Goal: Task Accomplishment & Management: Use online tool/utility

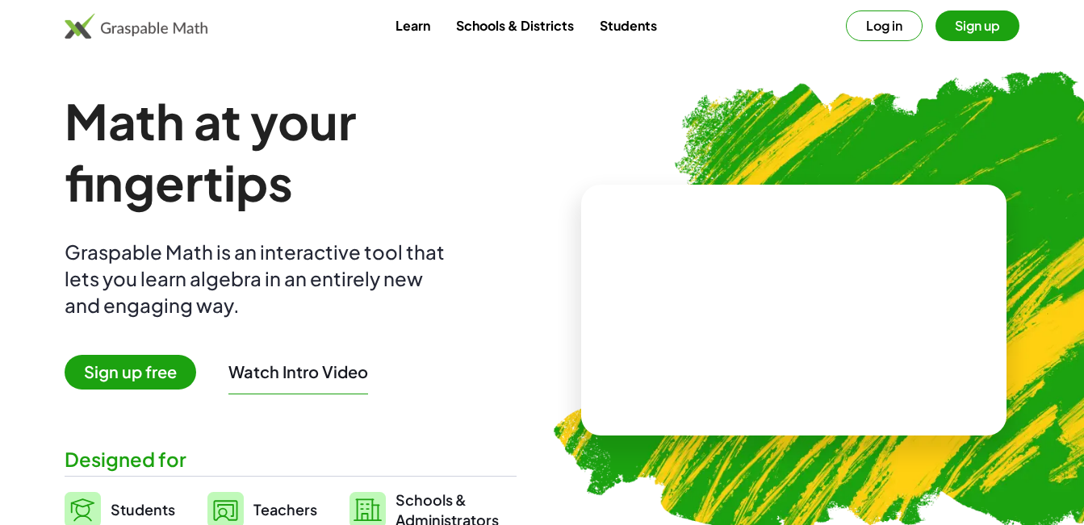
click at [264, 510] on span "Teachers" at bounding box center [285, 509] width 64 height 19
click at [226, 508] on img at bounding box center [225, 510] width 36 height 36
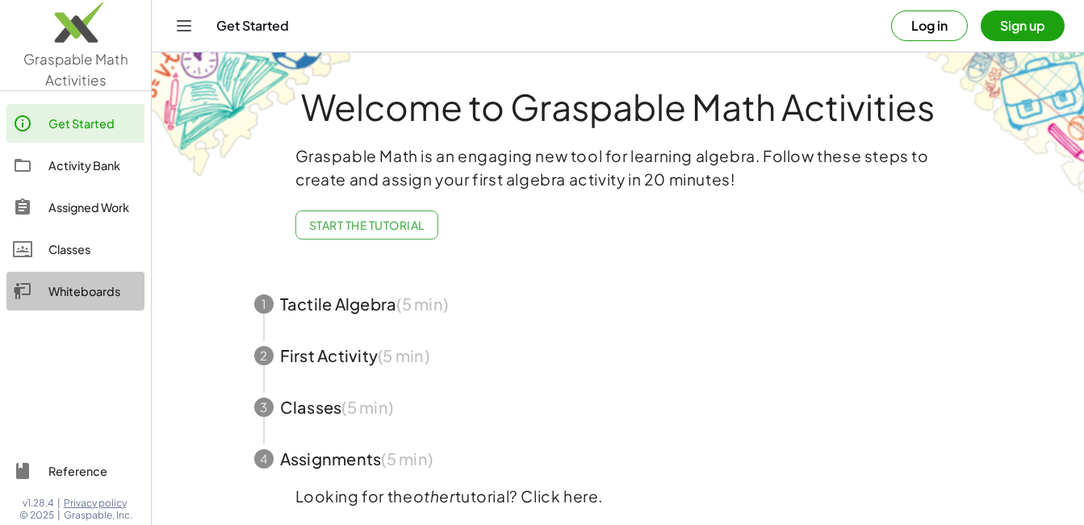
click at [65, 293] on div "Whiteboards" at bounding box center [93, 291] width 90 height 19
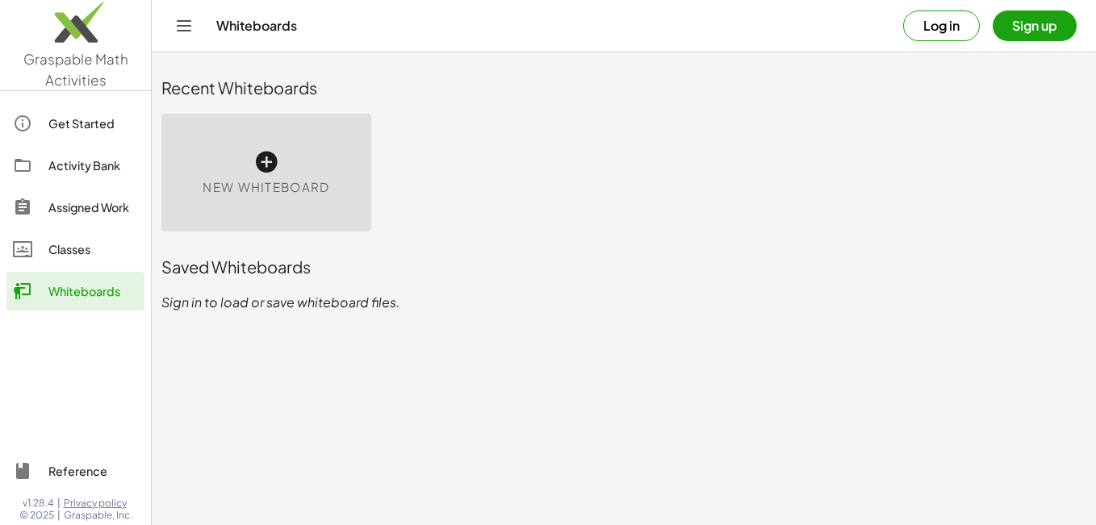
click at [267, 157] on icon at bounding box center [266, 162] width 26 height 26
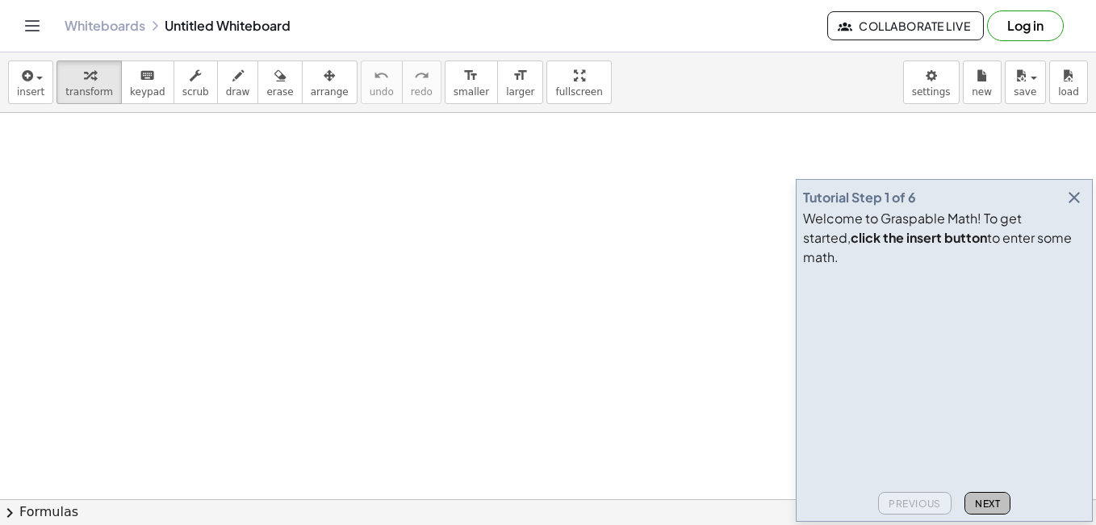
click at [986, 500] on span "Next" at bounding box center [987, 504] width 25 height 12
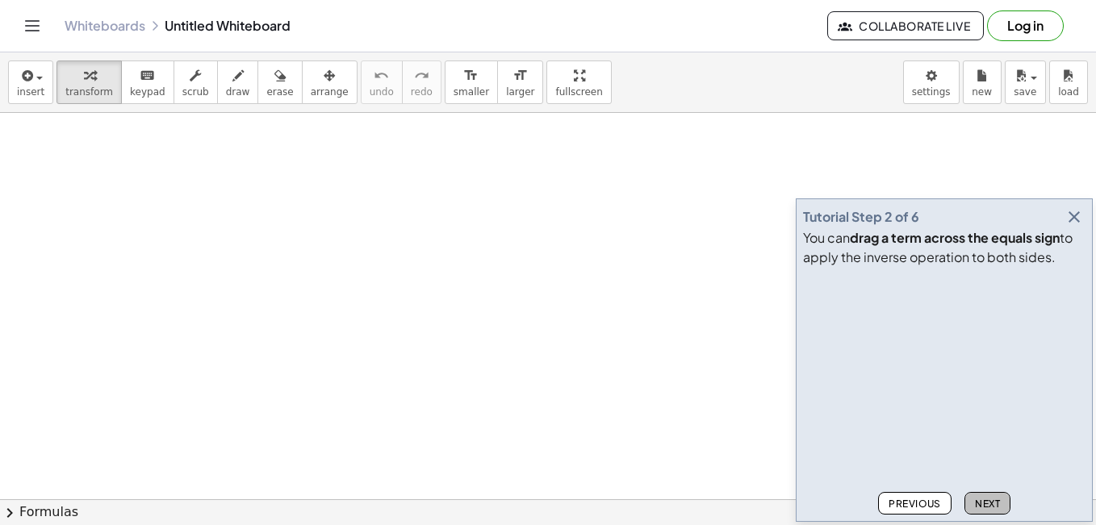
click at [981, 501] on span "Next" at bounding box center [987, 504] width 25 height 12
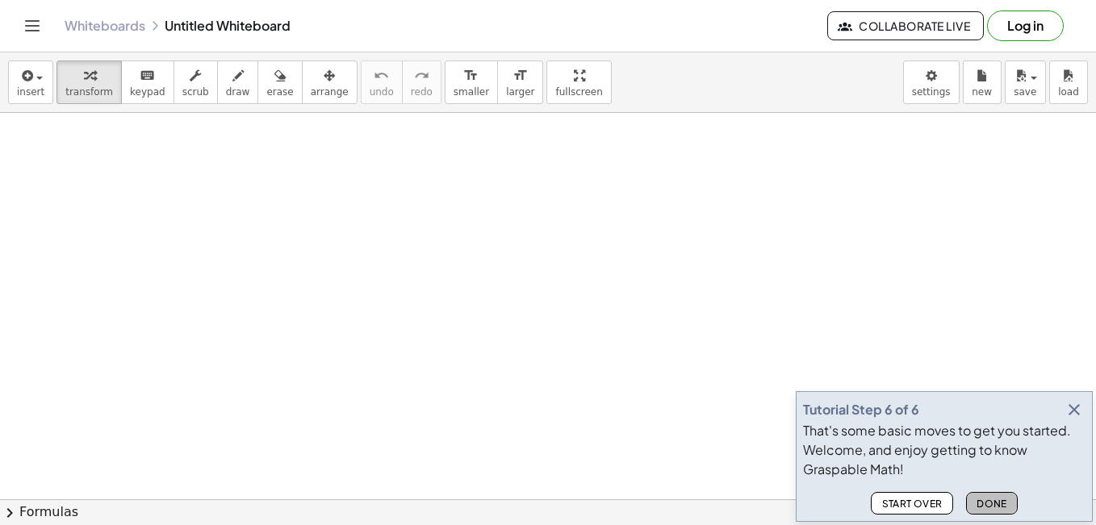
click at [981, 501] on span "Done" at bounding box center [991, 504] width 31 height 12
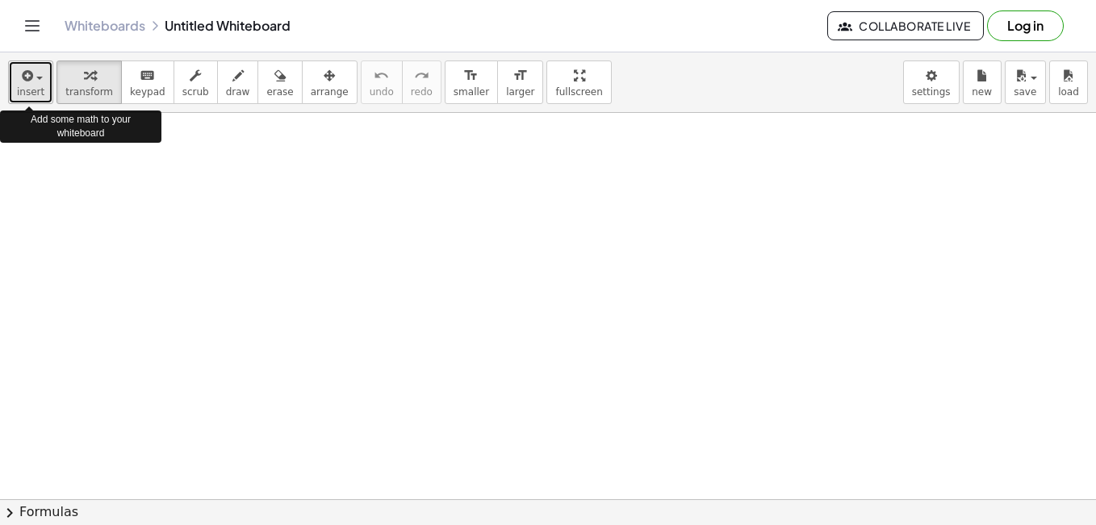
click at [31, 93] on span "insert" at bounding box center [30, 91] width 27 height 11
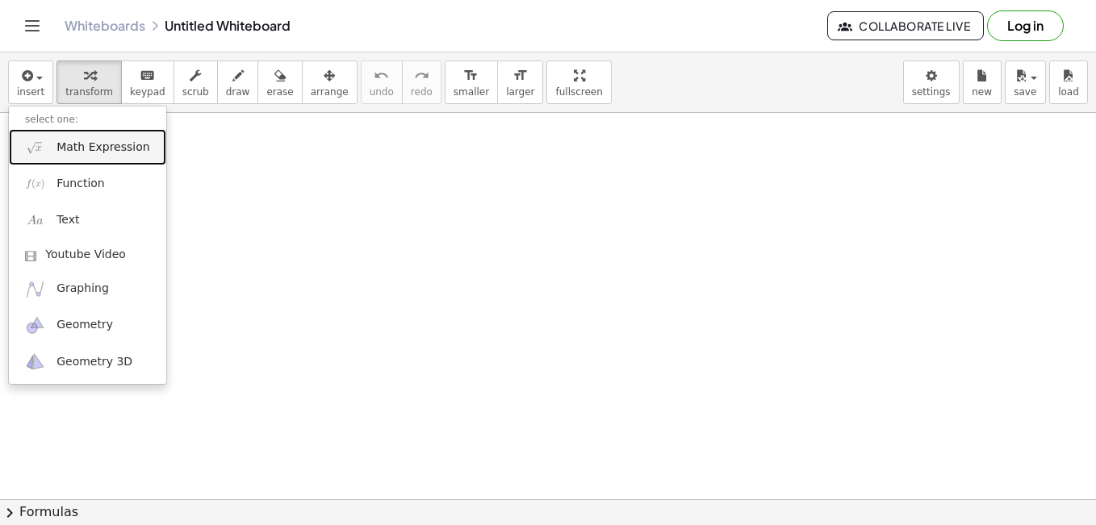
click at [82, 152] on span "Math Expression" at bounding box center [102, 148] width 93 height 16
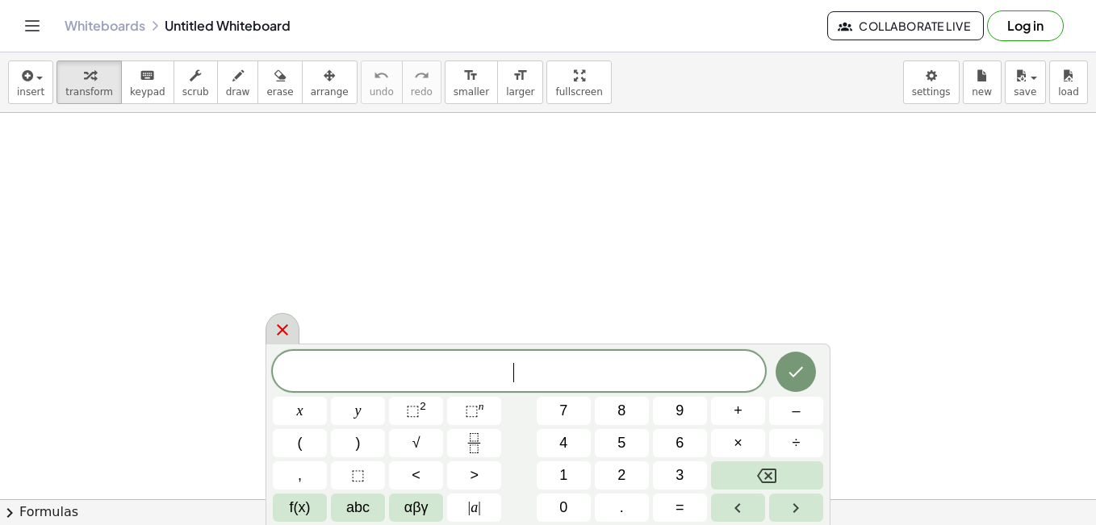
click at [286, 332] on icon at bounding box center [282, 329] width 11 height 11
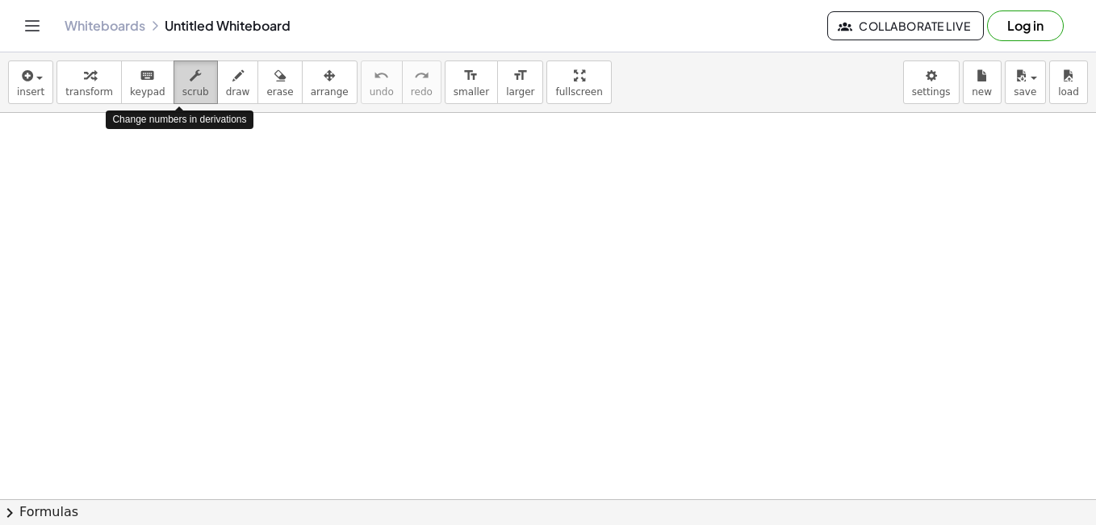
click at [182, 90] on span "scrub" at bounding box center [195, 91] width 27 height 11
click at [232, 78] on icon "button" at bounding box center [237, 75] width 11 height 19
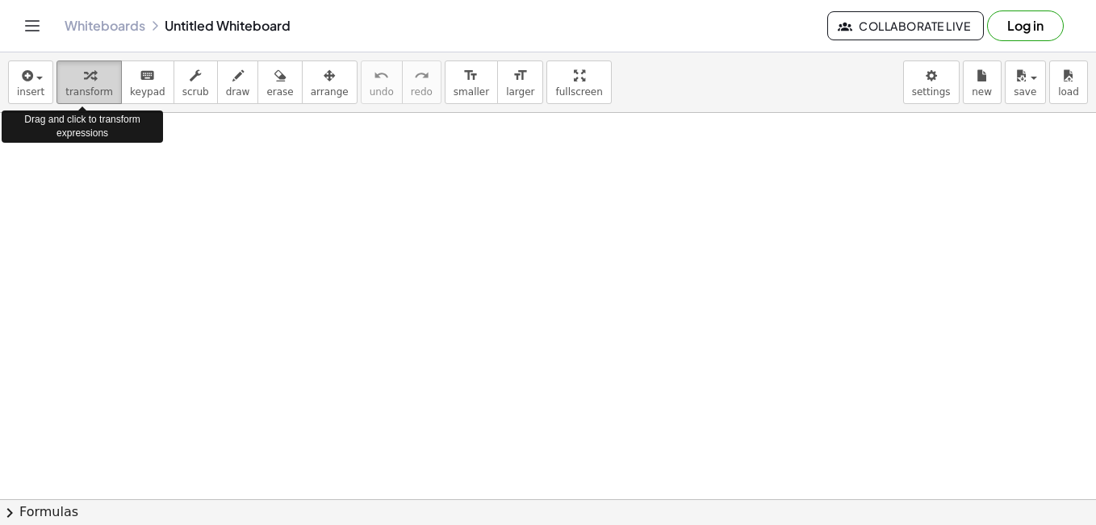
click at [86, 90] on span "transform" at bounding box center [89, 91] width 48 height 11
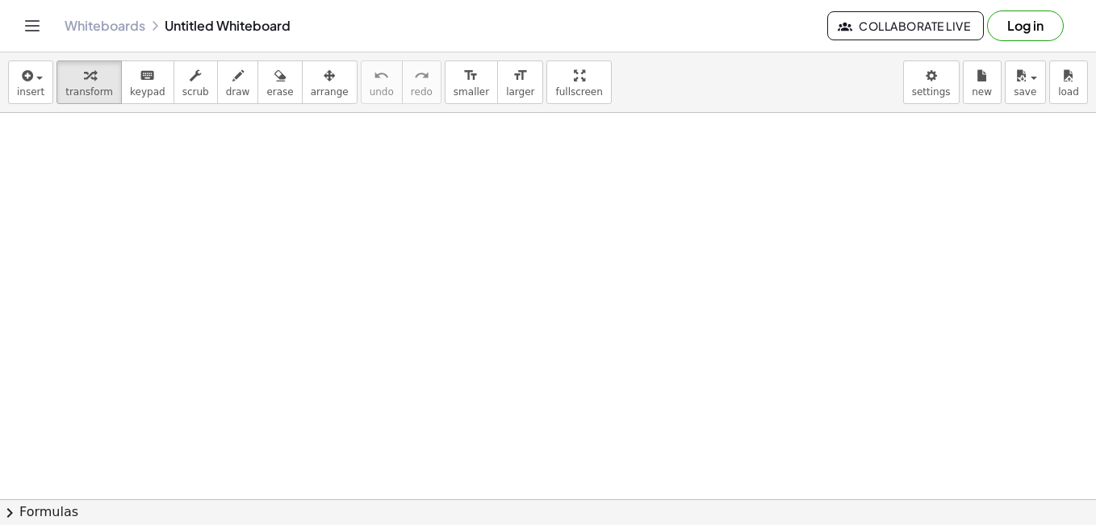
click at [916, 24] on span "Collaborate Live" at bounding box center [905, 26] width 129 height 15
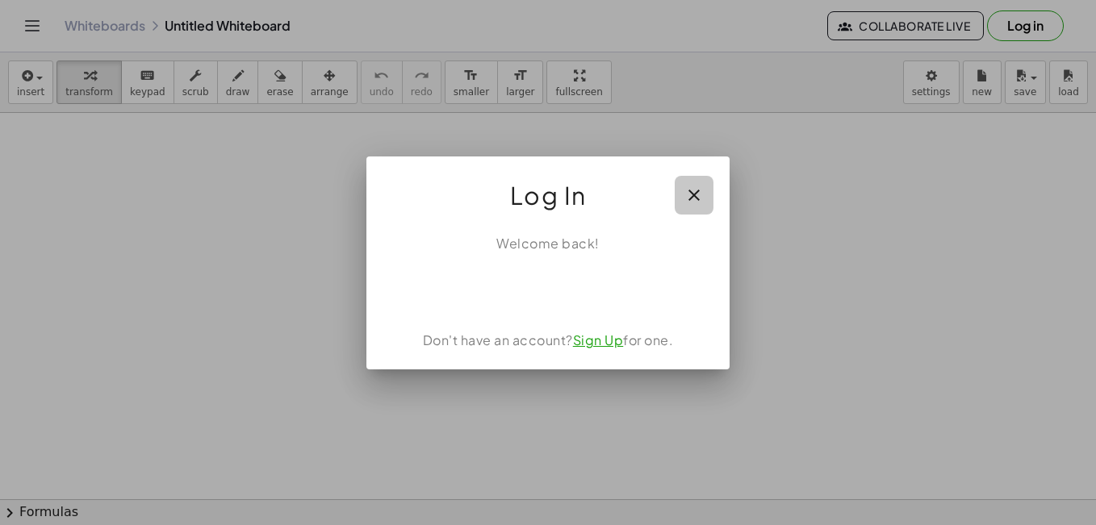
click at [697, 193] on icon "button" at bounding box center [693, 195] width 19 height 19
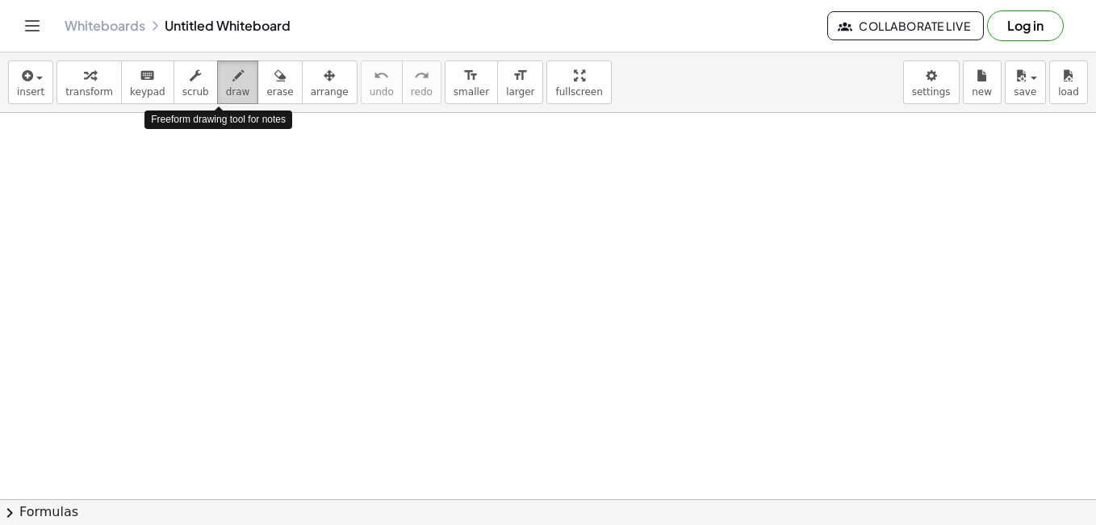
click at [232, 83] on icon "button" at bounding box center [237, 75] width 11 height 19
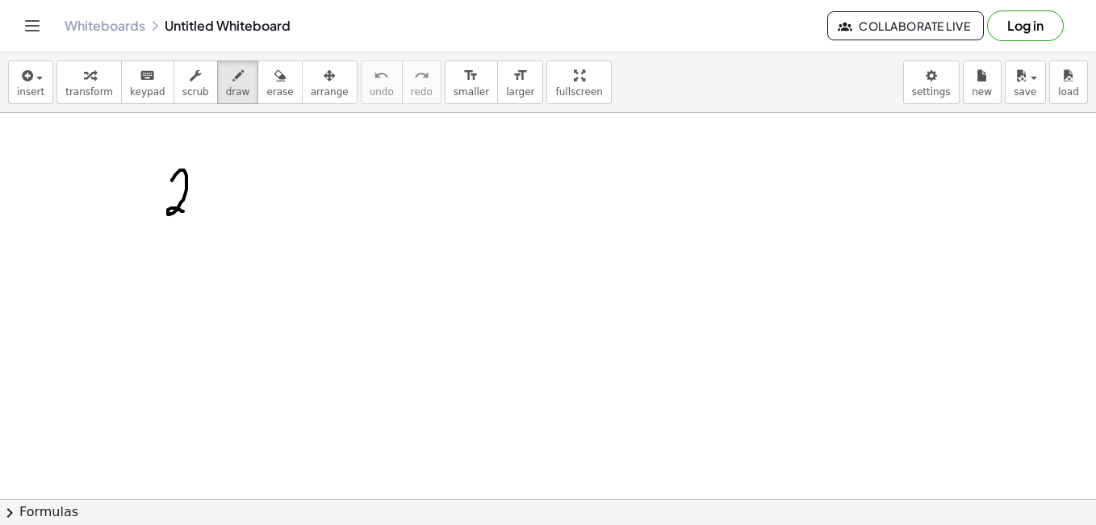
drag, startPoint x: 172, startPoint y: 181, endPoint x: 186, endPoint y: 213, distance: 35.1
click at [186, 213] on div at bounding box center [548, 499] width 1096 height 773
drag, startPoint x: 199, startPoint y: 180, endPoint x: 197, endPoint y: 204, distance: 24.3
click at [197, 204] on div at bounding box center [548, 499] width 1096 height 773
drag, startPoint x: 221, startPoint y: 178, endPoint x: 231, endPoint y: 208, distance: 32.2
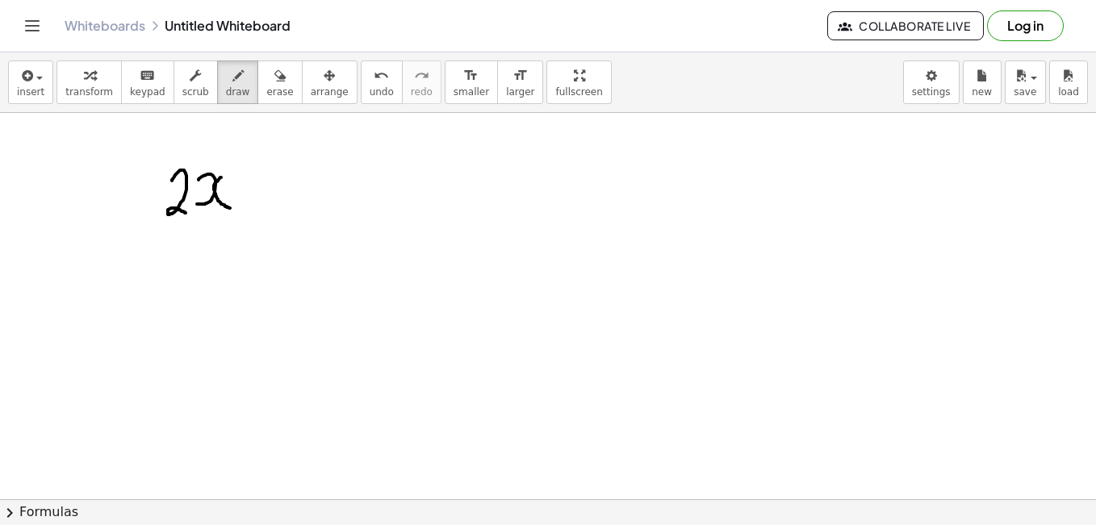
click at [231, 208] on div at bounding box center [548, 499] width 1096 height 773
drag, startPoint x: 245, startPoint y: 194, endPoint x: 273, endPoint y: 191, distance: 27.6
click at [273, 191] on div at bounding box center [548, 499] width 1096 height 773
drag, startPoint x: 261, startPoint y: 177, endPoint x: 259, endPoint y: 202, distance: 25.1
click at [259, 202] on div at bounding box center [548, 499] width 1096 height 773
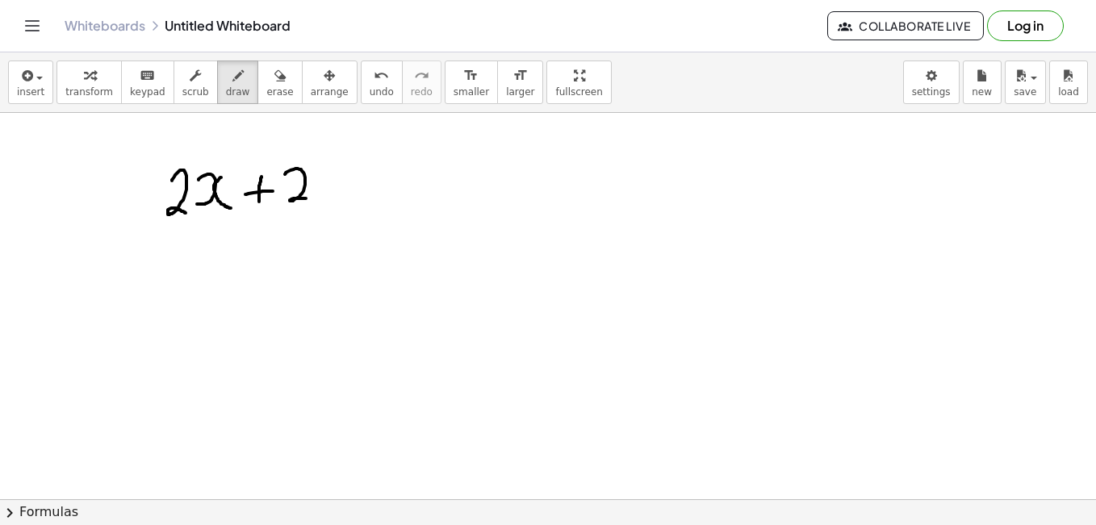
drag, startPoint x: 285, startPoint y: 174, endPoint x: 307, endPoint y: 199, distance: 32.6
click at [307, 199] on div at bounding box center [548, 499] width 1096 height 773
drag, startPoint x: 324, startPoint y: 184, endPoint x: 342, endPoint y: 183, distance: 18.6
click at [342, 183] on div at bounding box center [548, 499] width 1096 height 773
drag, startPoint x: 328, startPoint y: 196, endPoint x: 345, endPoint y: 194, distance: 17.8
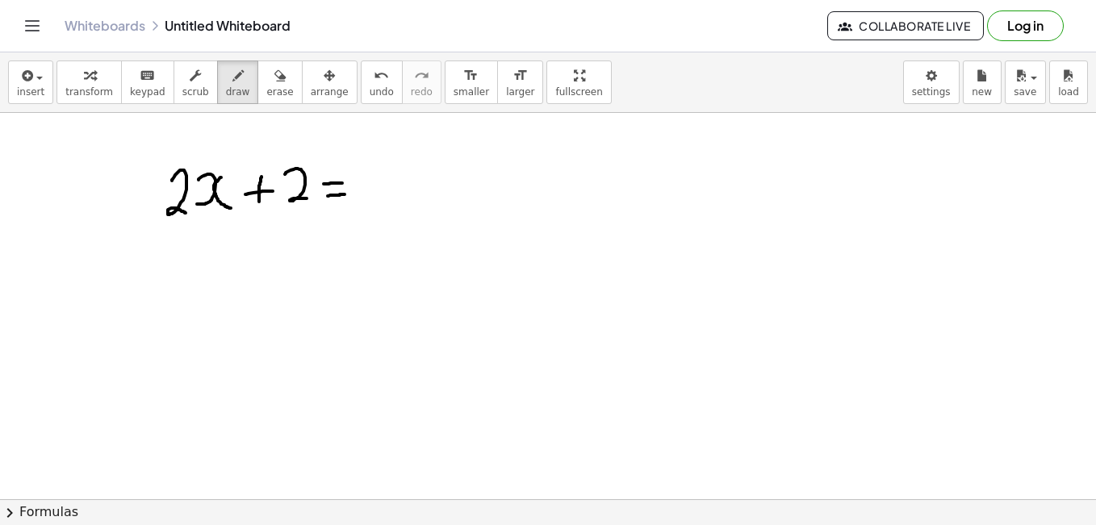
click at [345, 194] on div at bounding box center [548, 499] width 1096 height 773
drag, startPoint x: 361, startPoint y: 174, endPoint x: 365, endPoint y: 201, distance: 26.9
click at [365, 201] on div at bounding box center [548, 499] width 1096 height 773
click at [232, 81] on icon "button" at bounding box center [237, 75] width 11 height 19
drag, startPoint x: 370, startPoint y: 173, endPoint x: 358, endPoint y: 189, distance: 19.7
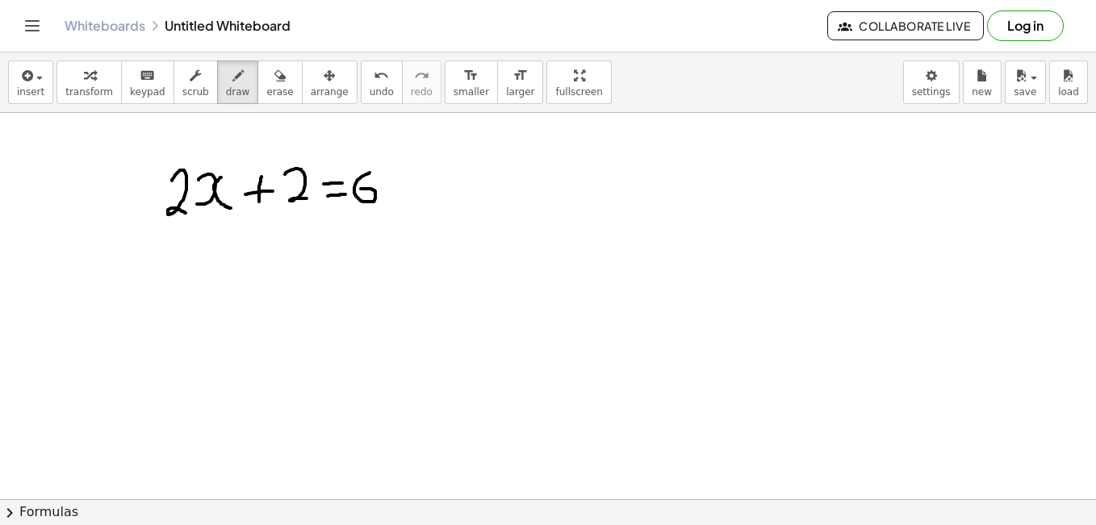
click at [358, 189] on div at bounding box center [548, 499] width 1096 height 773
click at [311, 90] on span "arrange" at bounding box center [330, 91] width 38 height 11
drag, startPoint x: 299, startPoint y: 178, endPoint x: 399, endPoint y: 201, distance: 102.8
click at [399, 201] on div at bounding box center [548, 499] width 1096 height 773
drag, startPoint x: 303, startPoint y: 183, endPoint x: 439, endPoint y: 190, distance: 136.6
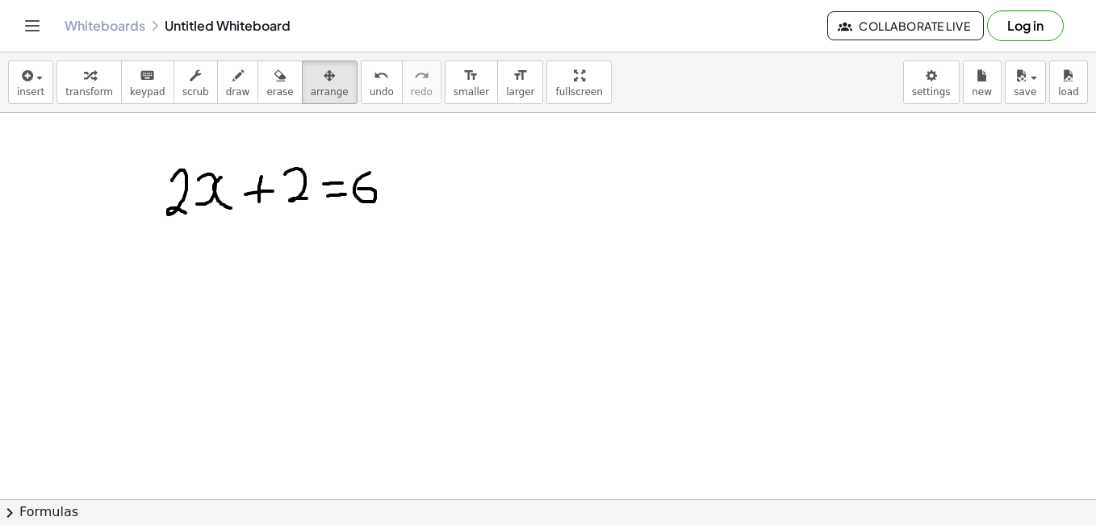
click at [439, 190] on div at bounding box center [548, 499] width 1096 height 773
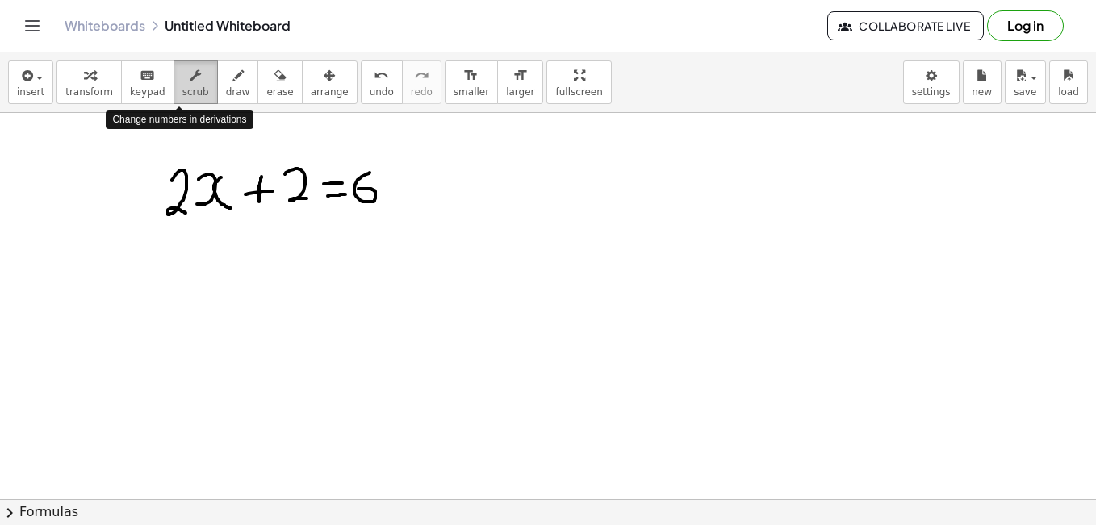
click at [190, 74] on icon "button" at bounding box center [195, 75] width 11 height 19
drag, startPoint x: 299, startPoint y: 173, endPoint x: 353, endPoint y: 187, distance: 55.8
click at [353, 187] on div at bounding box center [548, 499] width 1096 height 773
drag, startPoint x: 353, startPoint y: 187, endPoint x: 284, endPoint y: 233, distance: 83.3
click at [284, 233] on div at bounding box center [548, 499] width 1096 height 773
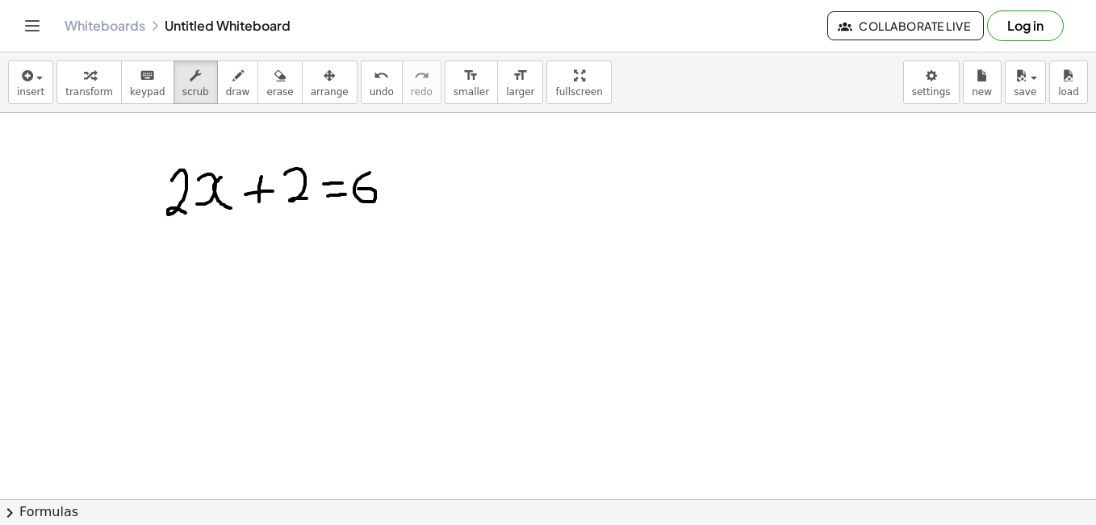
drag, startPoint x: 299, startPoint y: 199, endPoint x: 421, endPoint y: 187, distance: 122.4
click at [421, 187] on div at bounding box center [548, 499] width 1096 height 773
drag, startPoint x: 261, startPoint y: 195, endPoint x: 306, endPoint y: 77, distance: 126.7
click at [306, 77] on div "insert select one: Math Expression Function Text Youtube Video Graphing Geometr…" at bounding box center [548, 288] width 1096 height 473
click at [324, 77] on icon "button" at bounding box center [329, 75] width 11 height 19
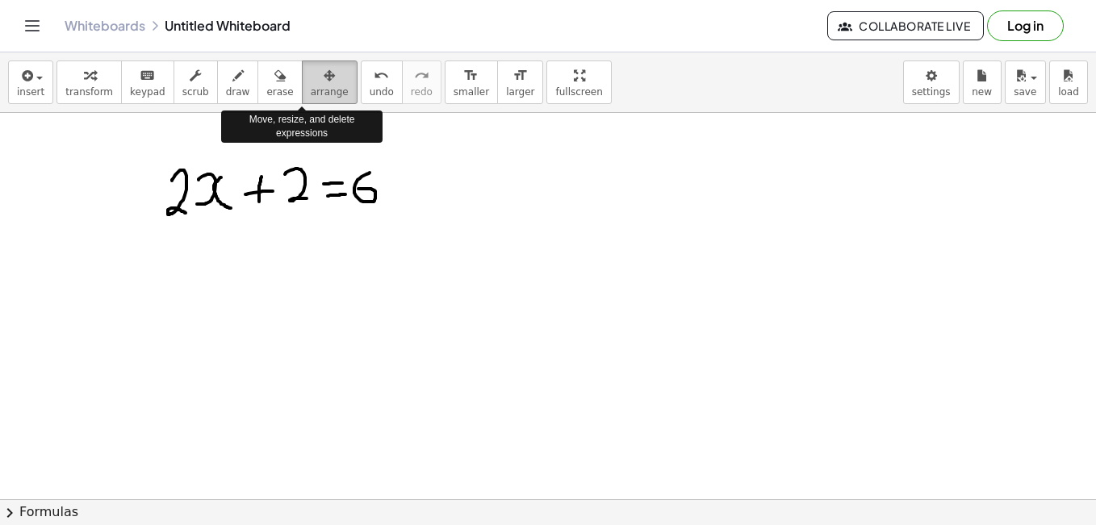
click at [324, 77] on icon "button" at bounding box center [329, 75] width 11 height 19
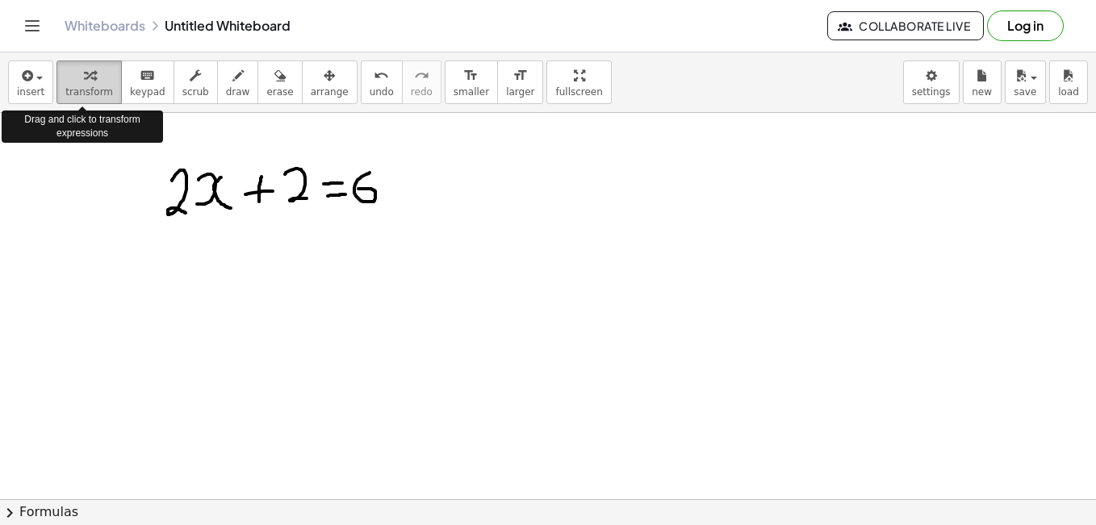
click at [74, 80] on div "button" at bounding box center [89, 74] width 48 height 19
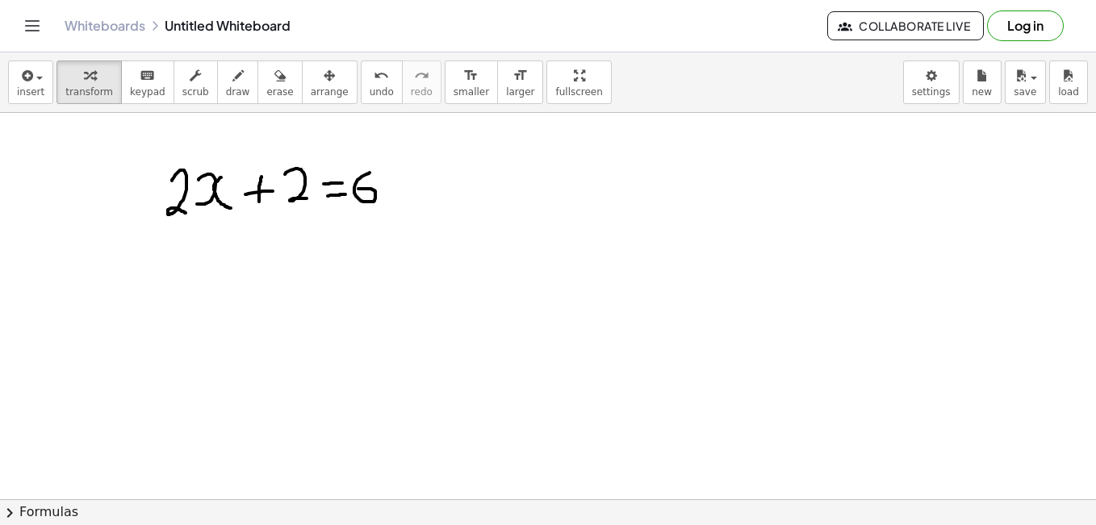
drag, startPoint x: 301, startPoint y: 171, endPoint x: 412, endPoint y: 181, distance: 111.8
click at [412, 181] on div at bounding box center [548, 499] width 1096 height 773
click at [301, 189] on div at bounding box center [548, 499] width 1096 height 773
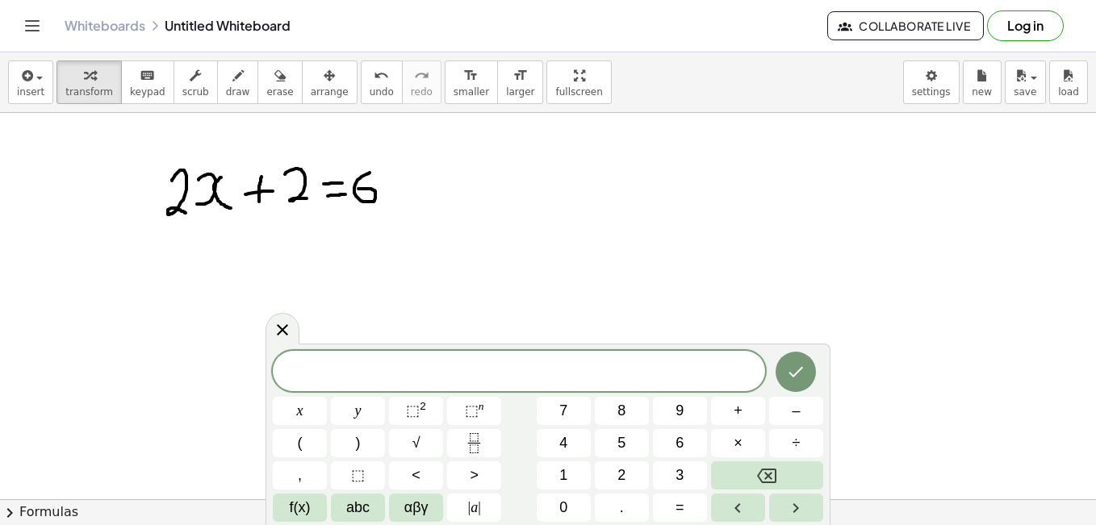
click at [211, 193] on div at bounding box center [548, 499] width 1096 height 773
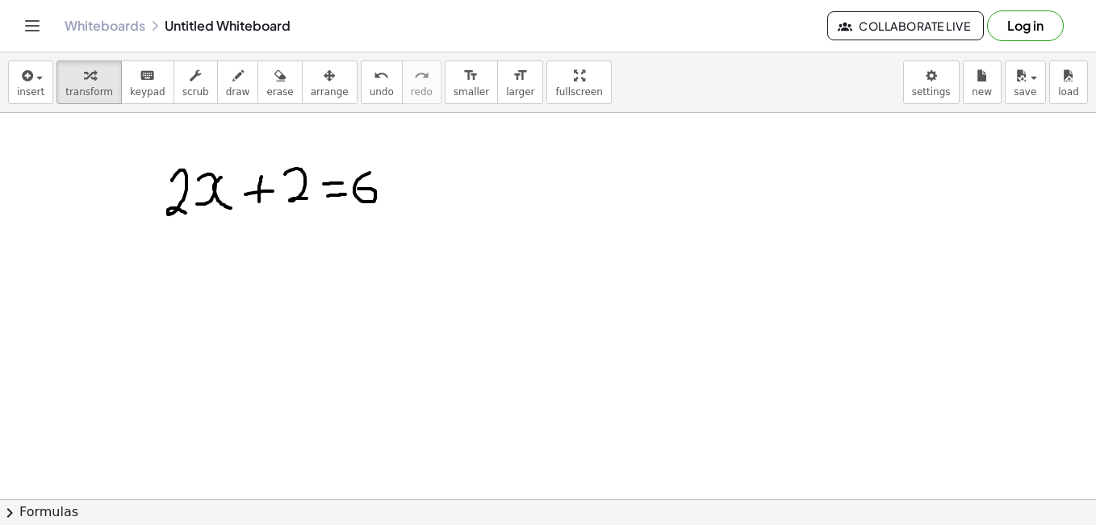
click at [222, 200] on div at bounding box center [548, 499] width 1096 height 773
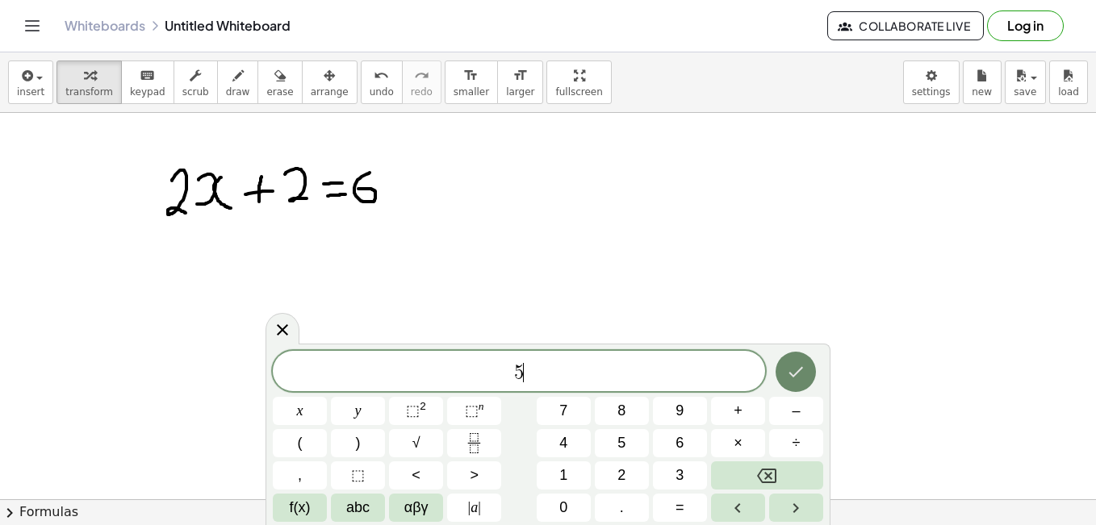
click at [795, 366] on icon "Done" at bounding box center [795, 371] width 19 height 19
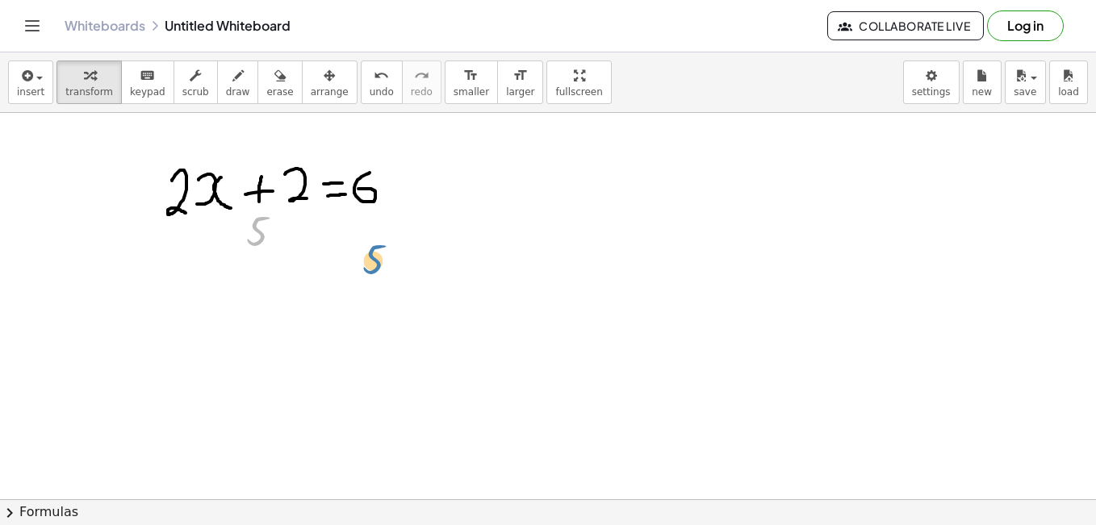
drag, startPoint x: 259, startPoint y: 238, endPoint x: 375, endPoint y: 270, distance: 120.6
click at [193, 321] on div at bounding box center [548, 499] width 1096 height 773
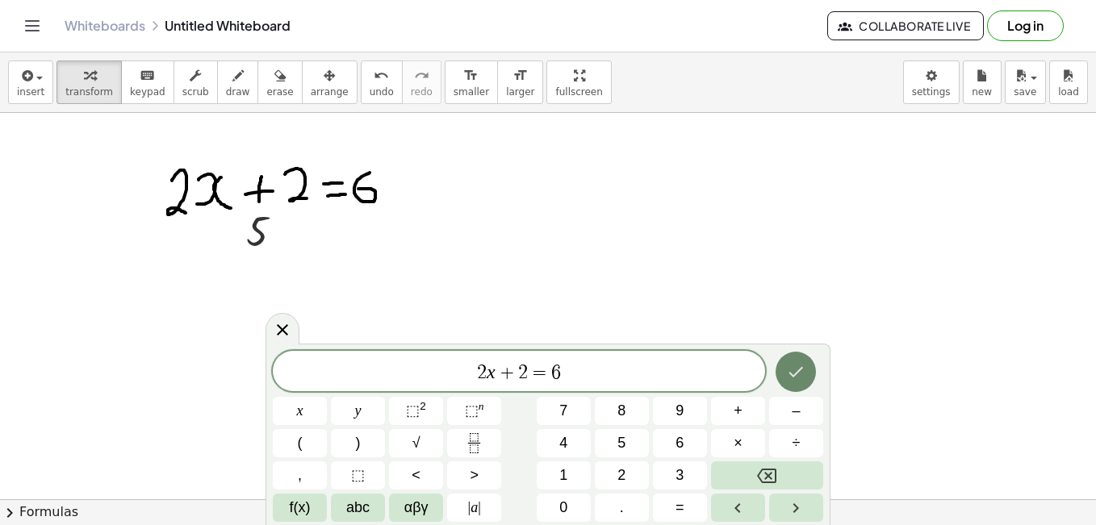
click at [796, 370] on icon "Done" at bounding box center [795, 371] width 19 height 19
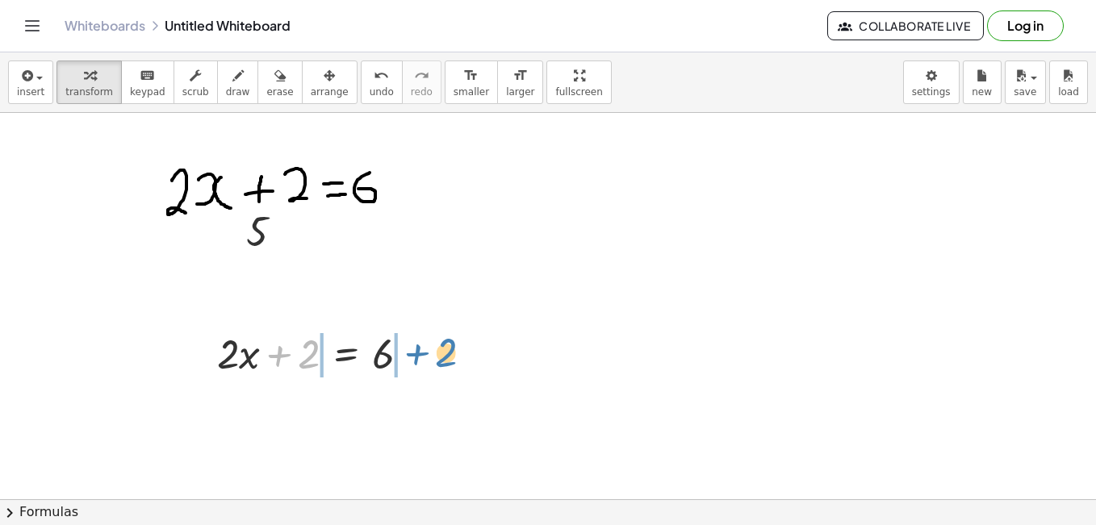
drag, startPoint x: 314, startPoint y: 346, endPoint x: 447, endPoint y: 345, distance: 133.2
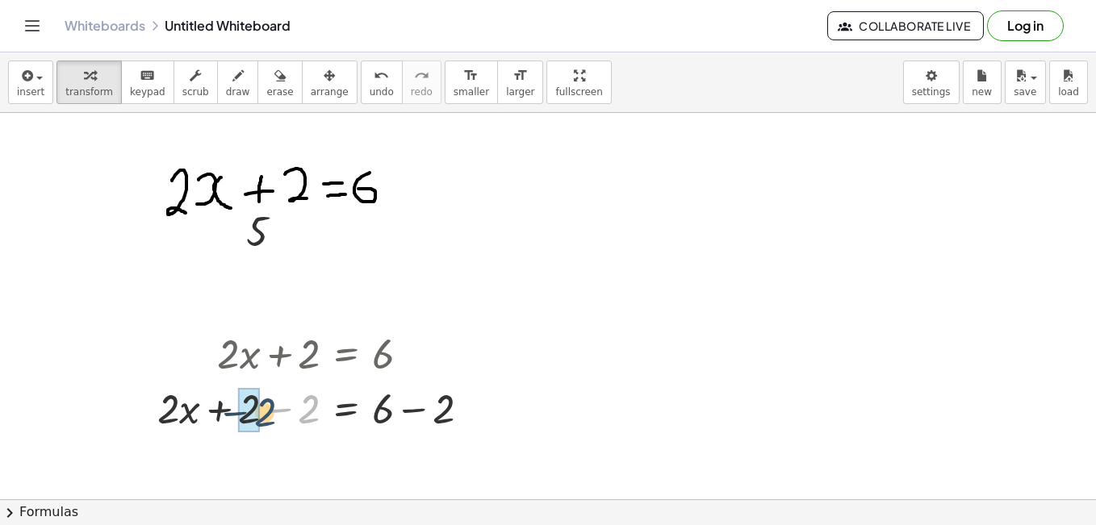
drag, startPoint x: 310, startPoint y: 405, endPoint x: 257, endPoint y: 409, distance: 52.6
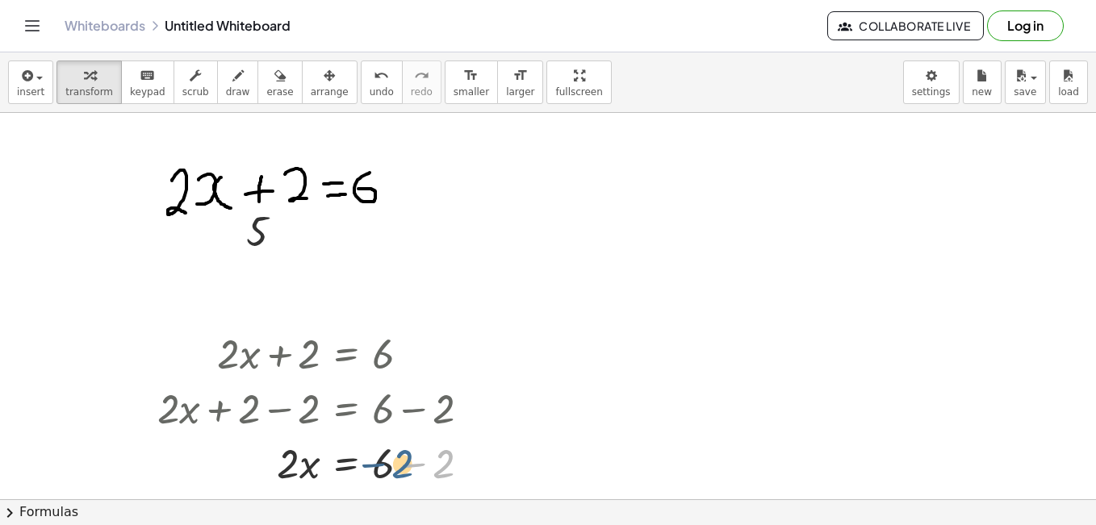
drag, startPoint x: 445, startPoint y: 466, endPoint x: 399, endPoint y: 466, distance: 46.0
click at [399, 466] on div at bounding box center [319, 462] width 341 height 55
click at [415, 466] on div at bounding box center [410, 464] width 18 height 18
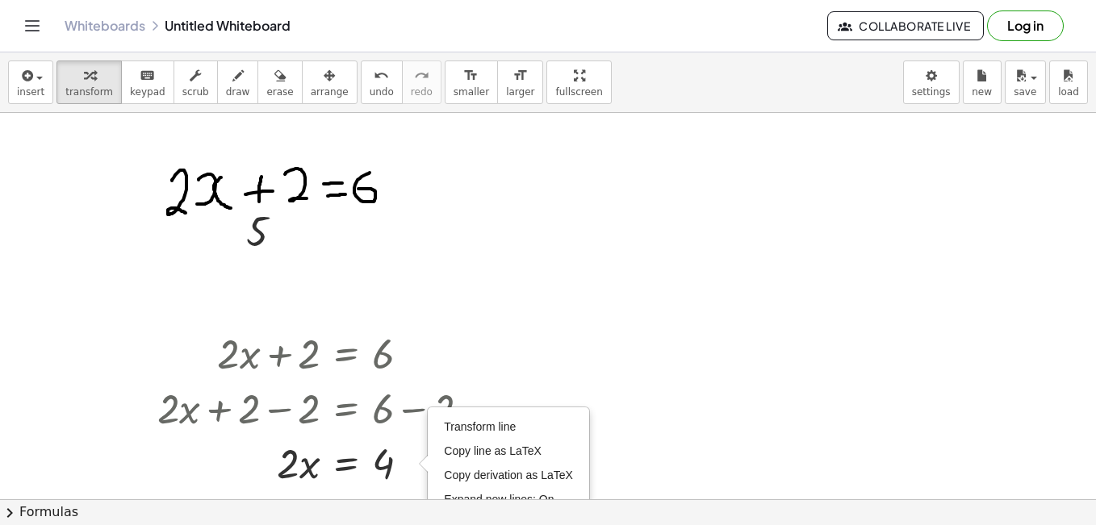
click at [625, 341] on div at bounding box center [548, 499] width 1096 height 773
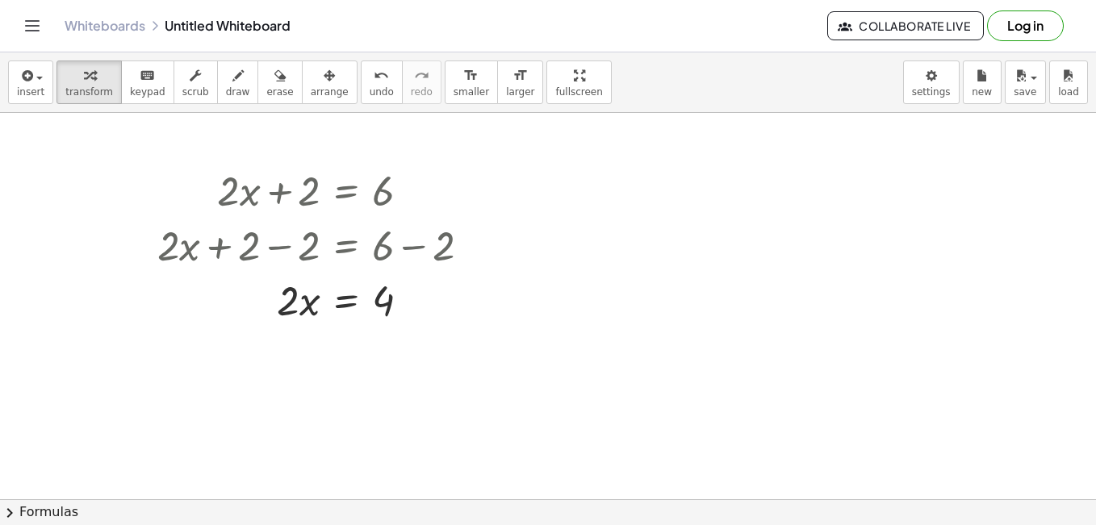
scroll to position [165, 0]
drag, startPoint x: 290, startPoint y: 299, endPoint x: 387, endPoint y: 325, distance: 100.2
drag, startPoint x: 295, startPoint y: 385, endPoint x: 307, endPoint y: 355, distance: 31.9
click at [307, 355] on div at bounding box center [319, 365] width 341 height 81
drag, startPoint x: 299, startPoint y: 382, endPoint x: 288, endPoint y: 348, distance: 36.5
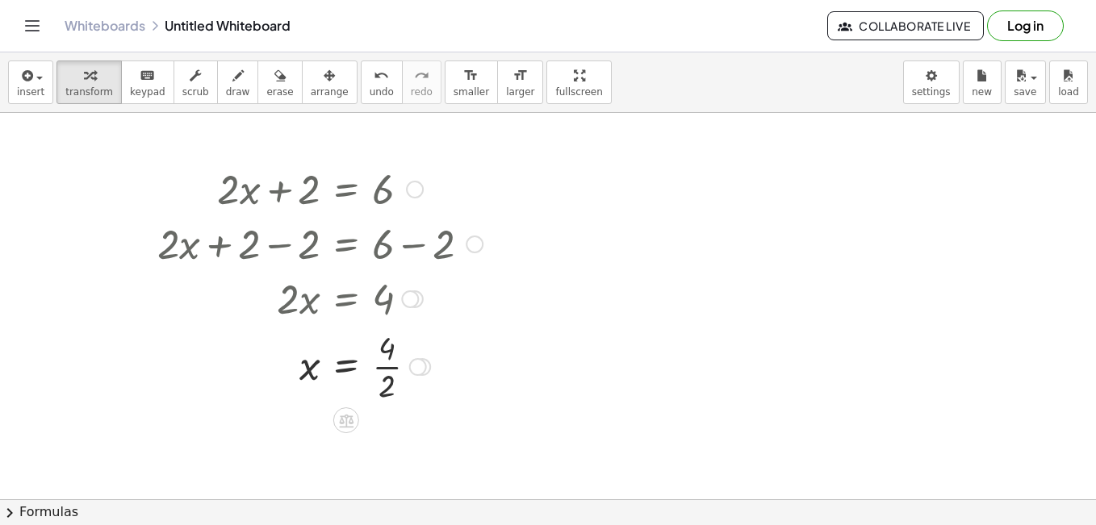
click at [426, 370] on div "Transform line Copy line as LaTeX Copy derivation as LaTeX Expand new lines: On" at bounding box center [418, 367] width 18 height 18
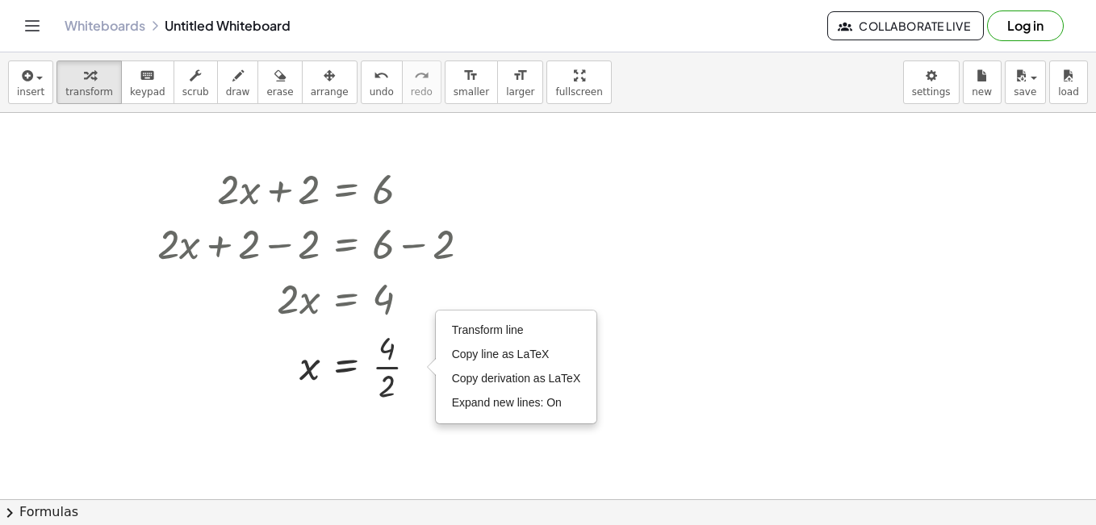
click at [407, 424] on div at bounding box center [548, 334] width 1096 height 773
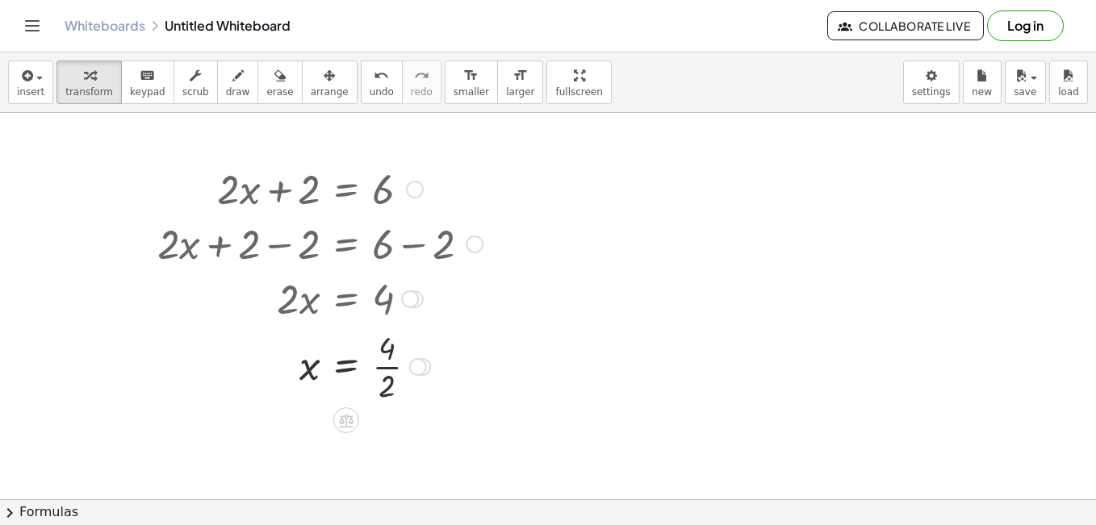
click at [418, 367] on div "Transform line Copy line as LaTeX Copy derivation as LaTeX Expand new lines: On" at bounding box center [418, 367] width 18 height 18
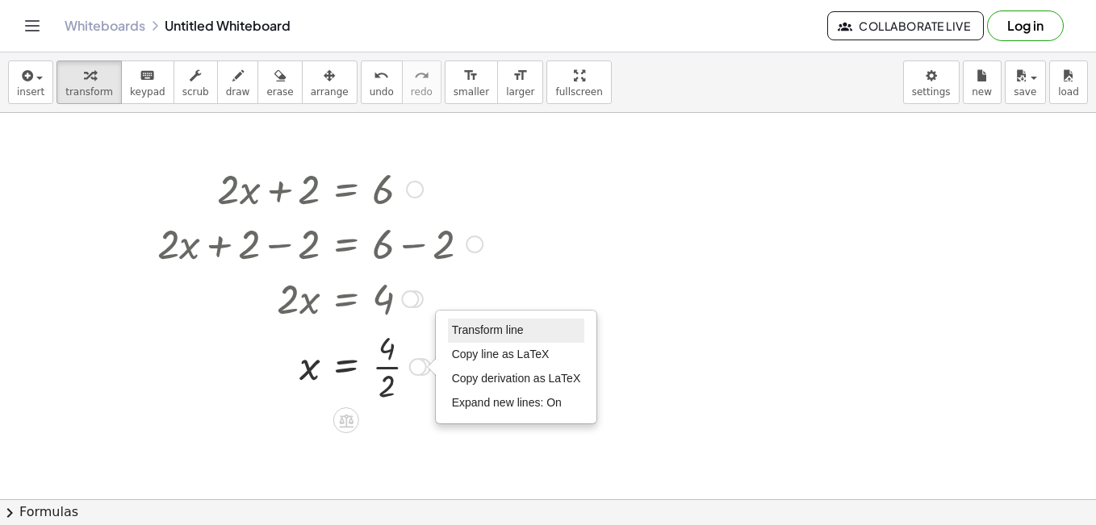
click at [483, 332] on span "Transform line" at bounding box center [488, 330] width 72 height 13
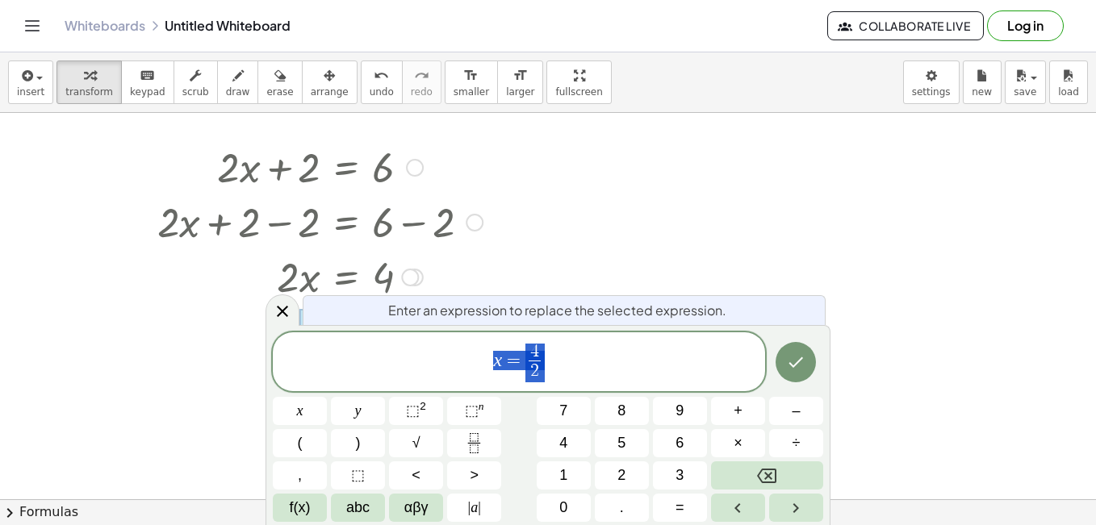
scroll to position [200, 0]
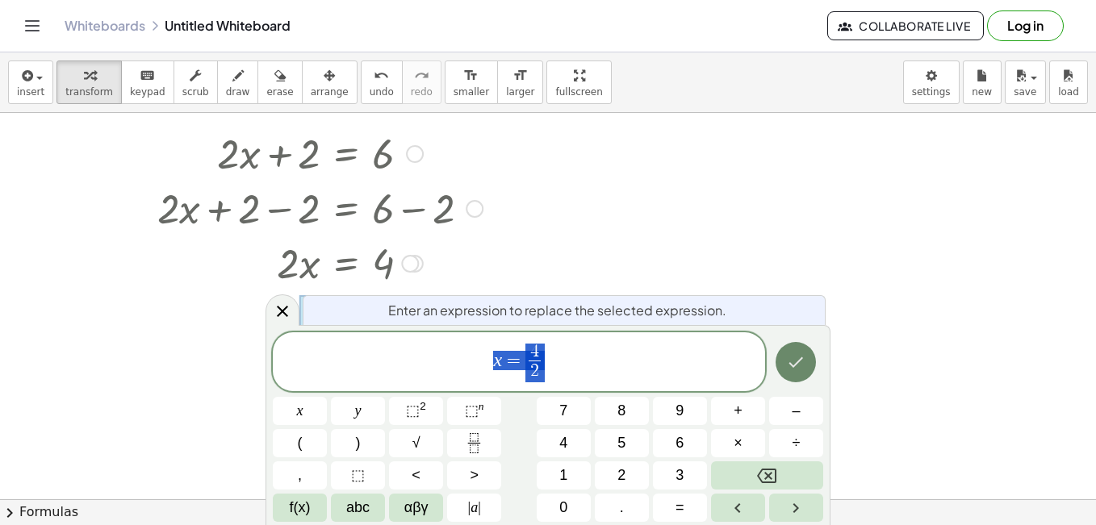
click at [792, 362] on icon "Done" at bounding box center [795, 362] width 19 height 19
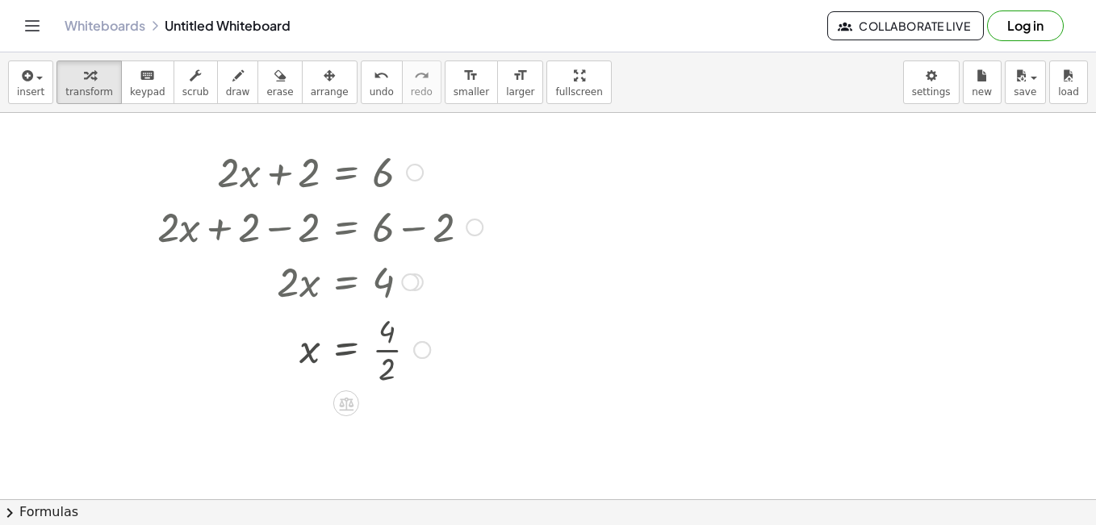
scroll to position [165, 0]
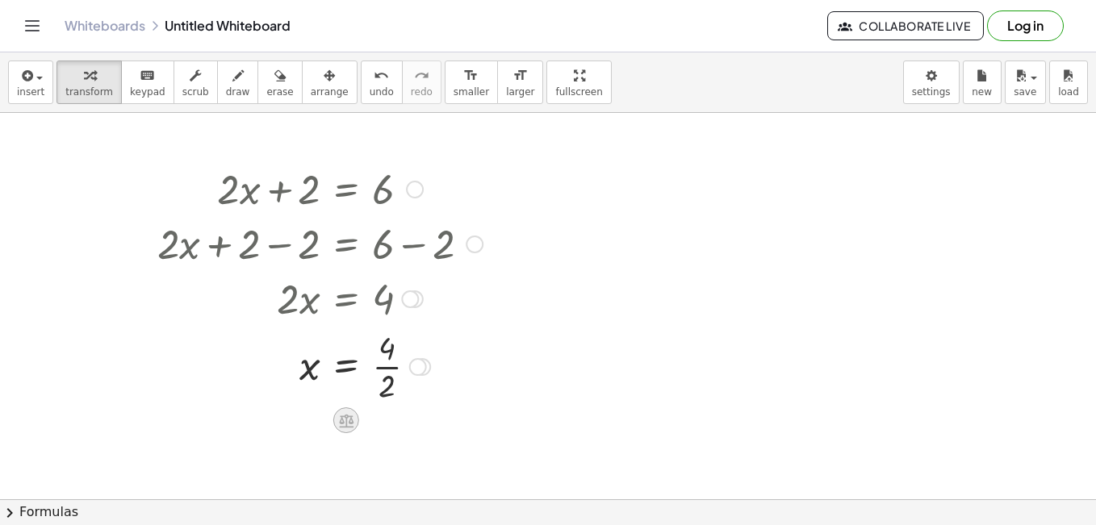
click at [348, 420] on icon at bounding box center [345, 420] width 17 height 17
click at [481, 454] on div at bounding box center [548, 334] width 1096 height 773
drag, startPoint x: 388, startPoint y: 382, endPoint x: 386, endPoint y: 361, distance: 21.9
click at [434, 433] on div at bounding box center [548, 334] width 1096 height 773
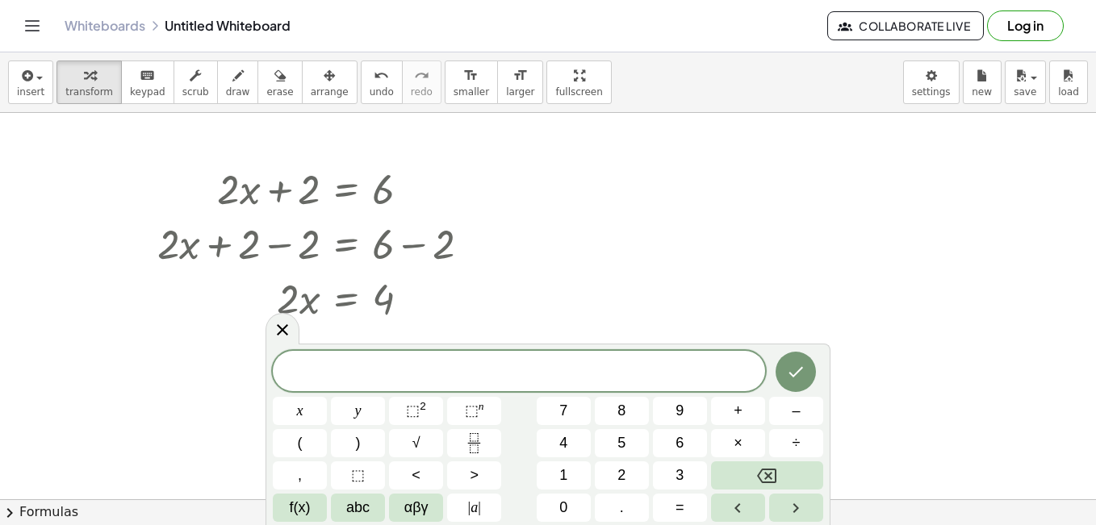
click at [890, 309] on div at bounding box center [548, 334] width 1096 height 773
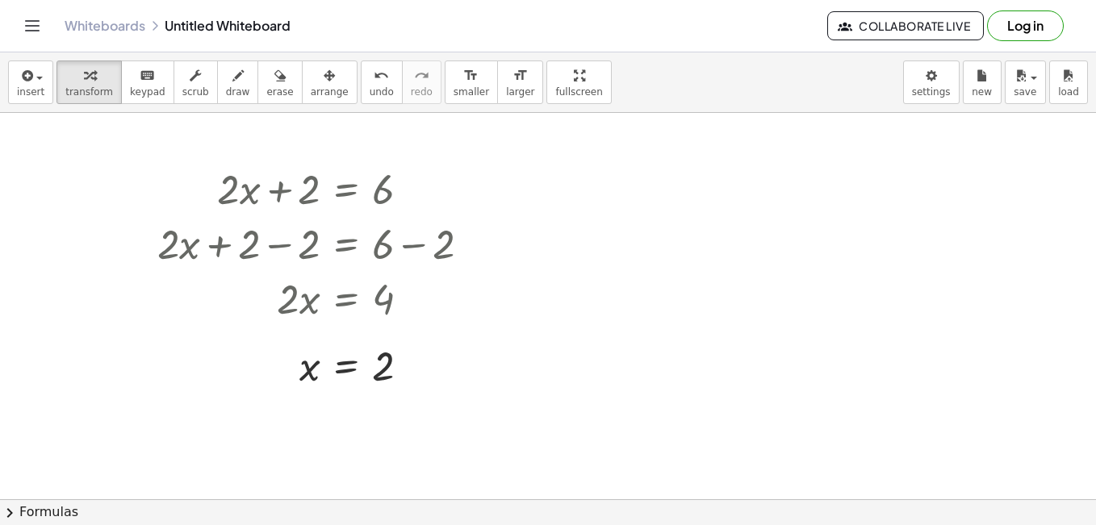
click at [890, 309] on div at bounding box center [548, 334] width 1096 height 773
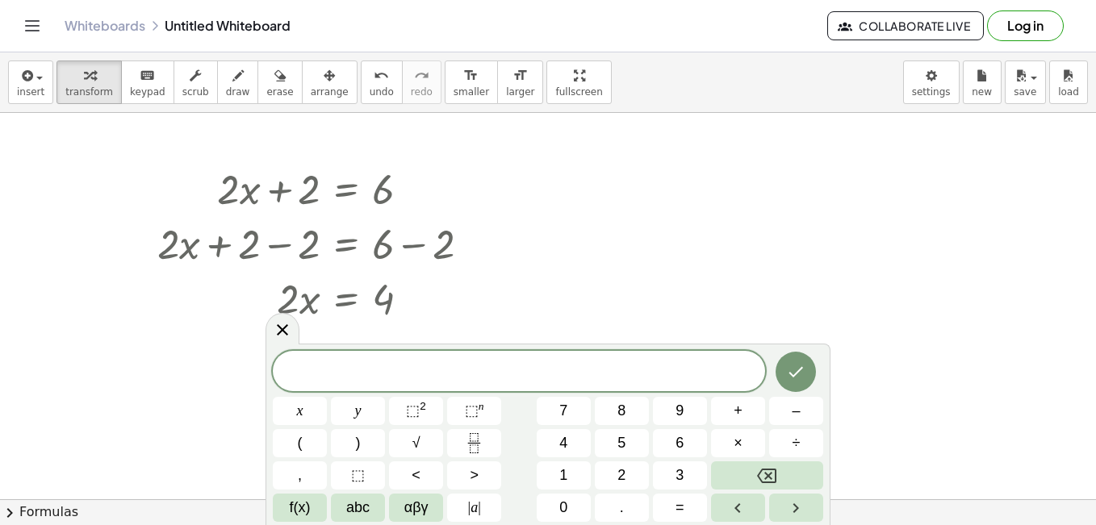
click at [774, 261] on div at bounding box center [548, 334] width 1096 height 773
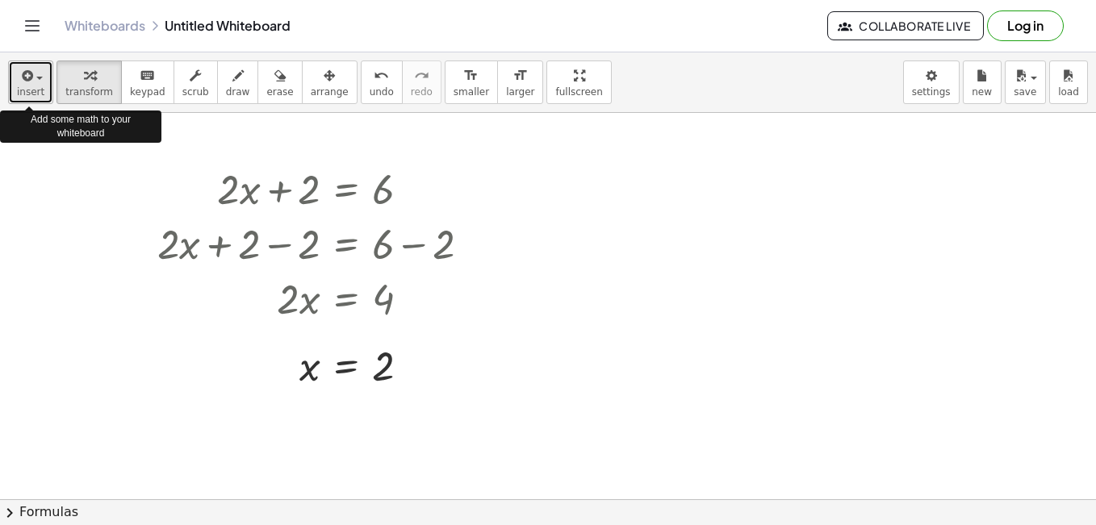
click at [33, 74] on span "button" at bounding box center [34, 77] width 3 height 11
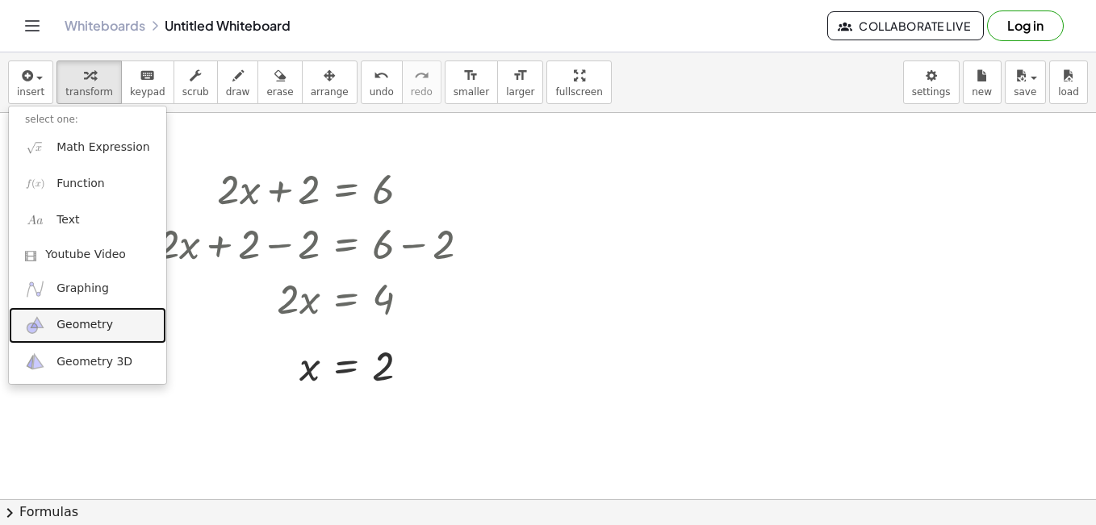
click at [69, 330] on span "Geometry" at bounding box center [84, 325] width 56 height 16
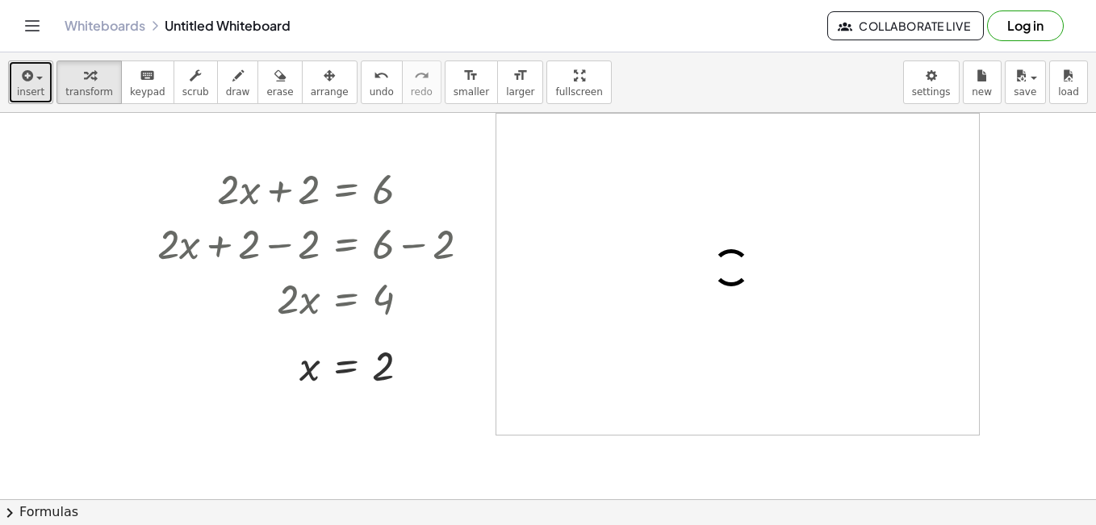
click at [37, 82] on div "button" at bounding box center [30, 74] width 27 height 19
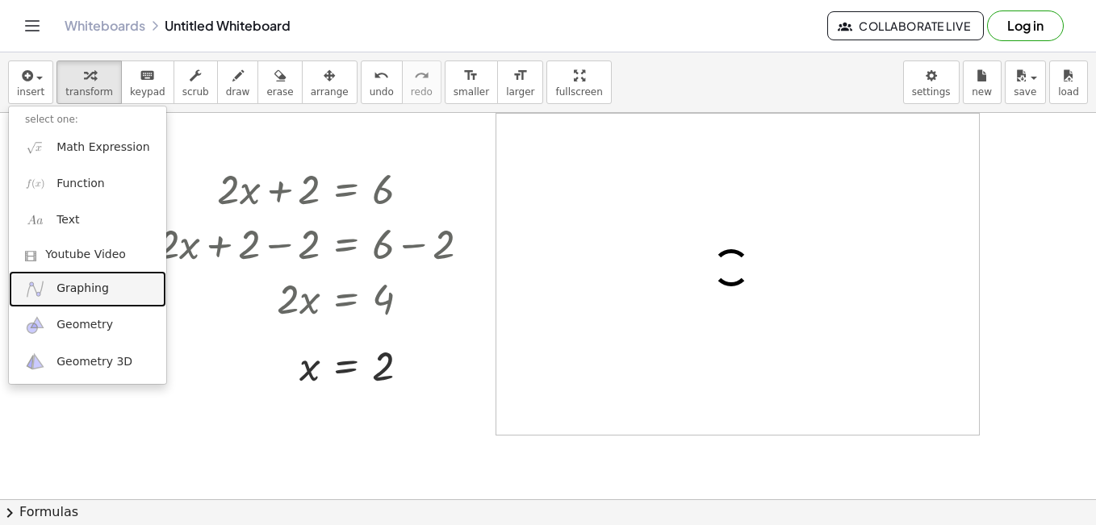
click at [75, 286] on span "Graphing" at bounding box center [82, 289] width 52 height 16
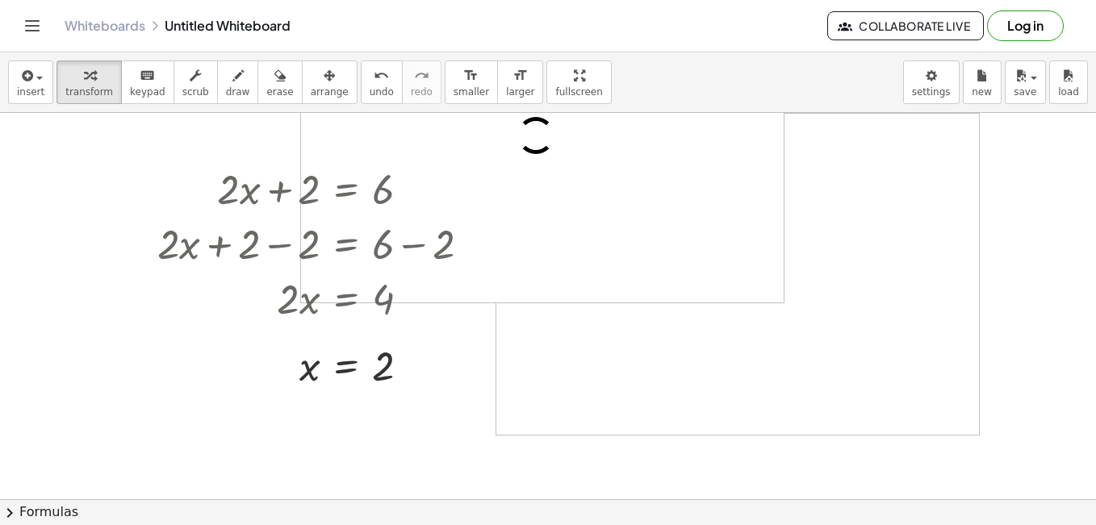
click at [616, 358] on div at bounding box center [737, 274] width 483 height 321
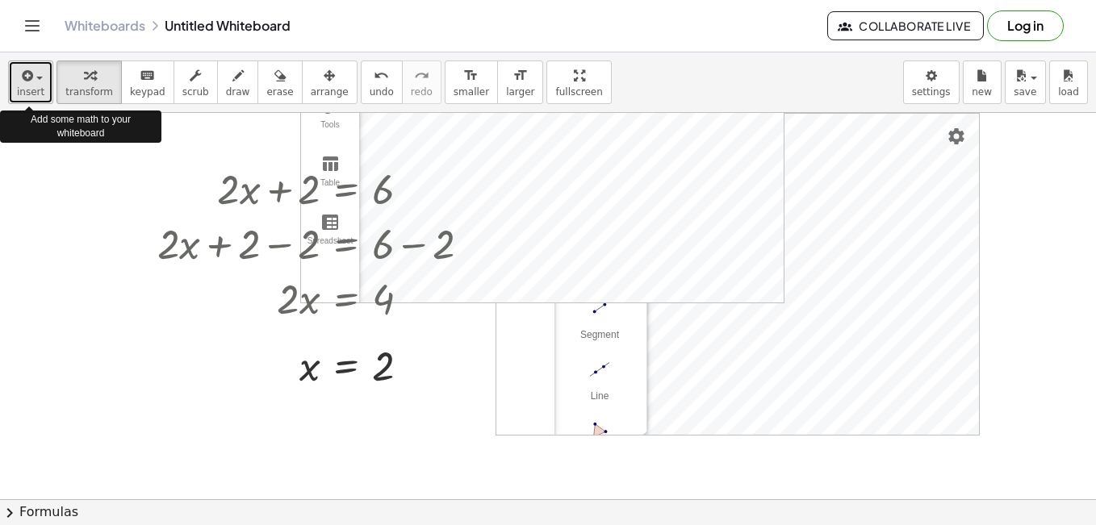
click at [32, 83] on div "button" at bounding box center [30, 74] width 27 height 19
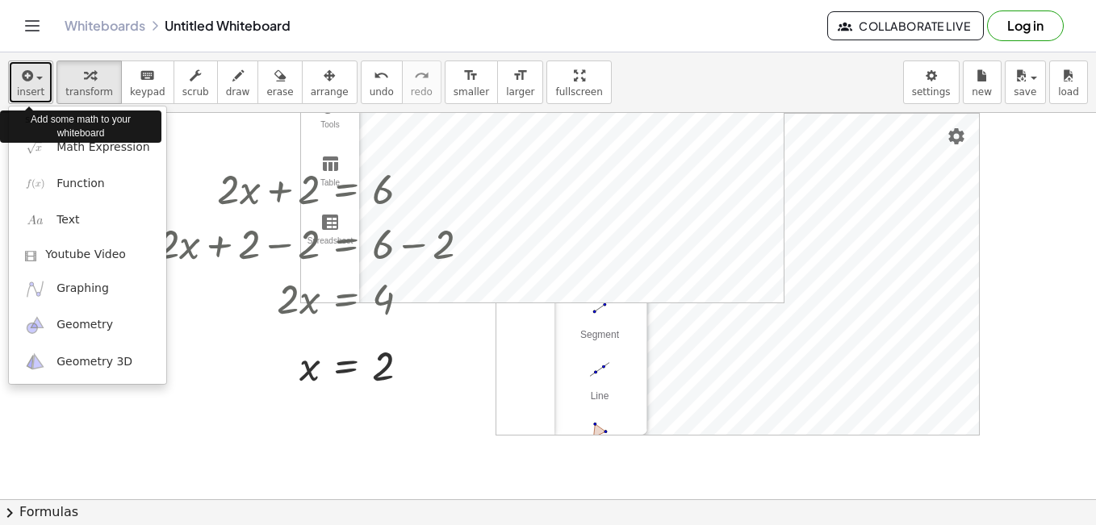
click at [32, 83] on div "button" at bounding box center [30, 74] width 27 height 19
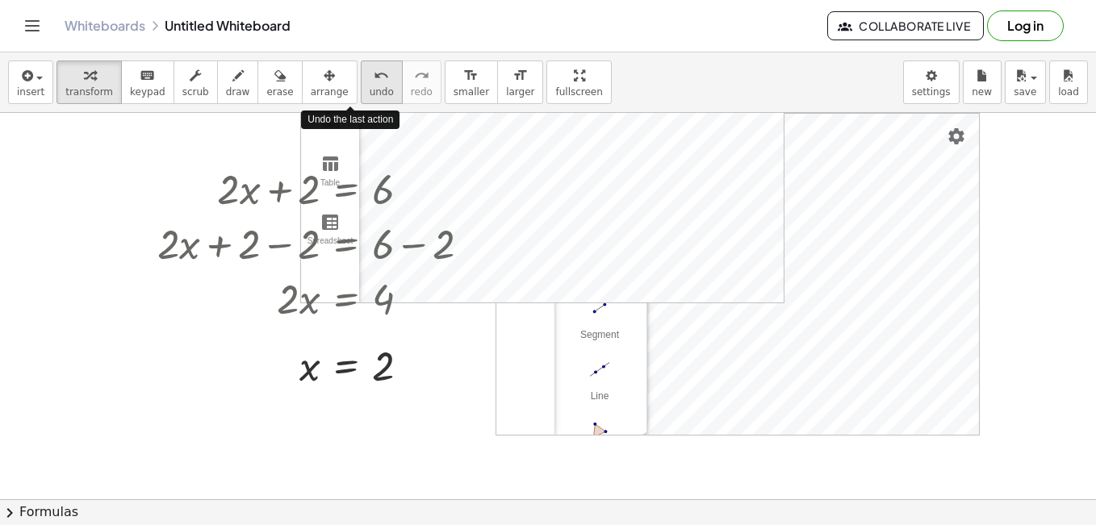
click at [370, 86] on span "undo" at bounding box center [382, 91] width 24 height 11
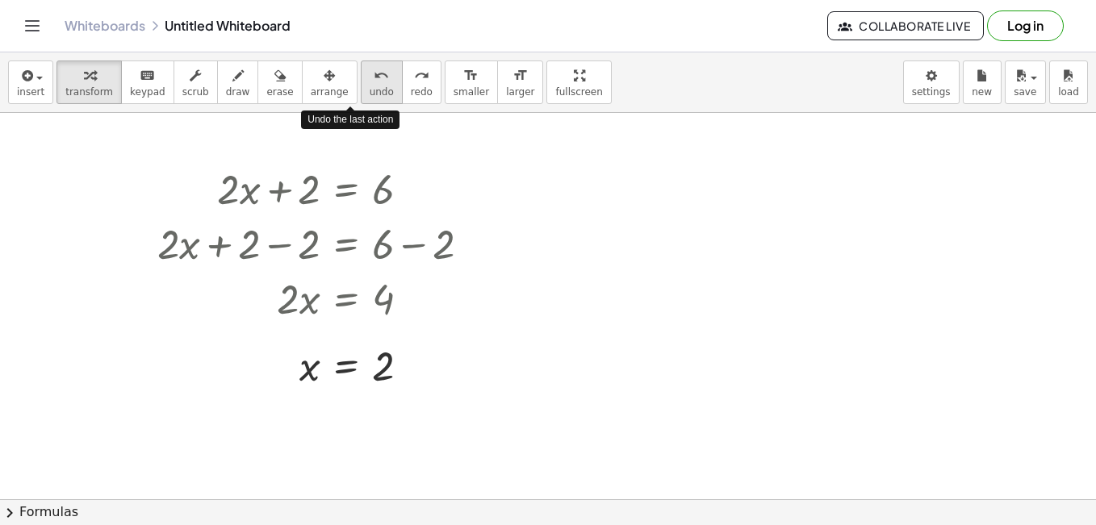
click at [370, 86] on span "undo" at bounding box center [382, 91] width 24 height 11
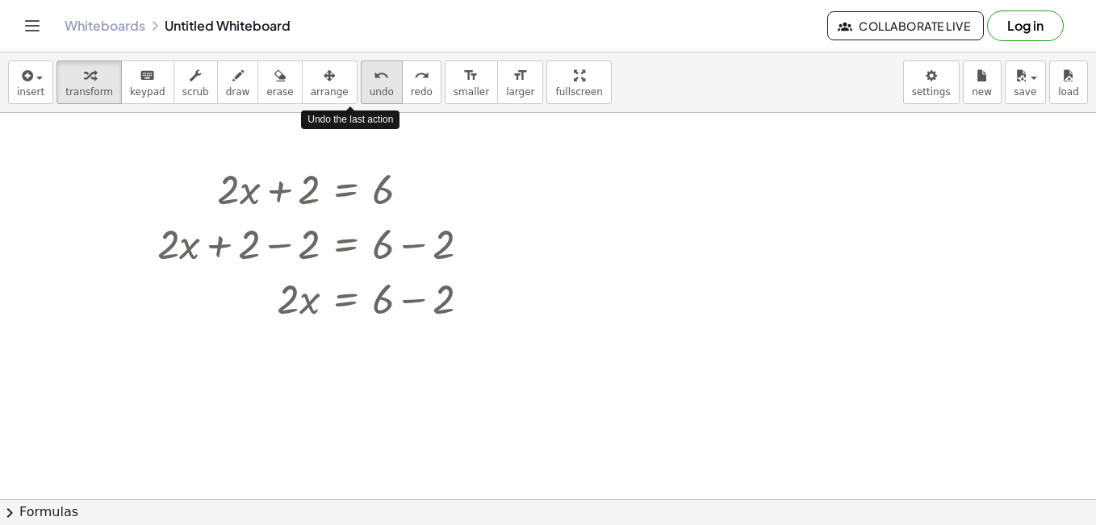
click at [370, 86] on span "undo" at bounding box center [382, 91] width 24 height 11
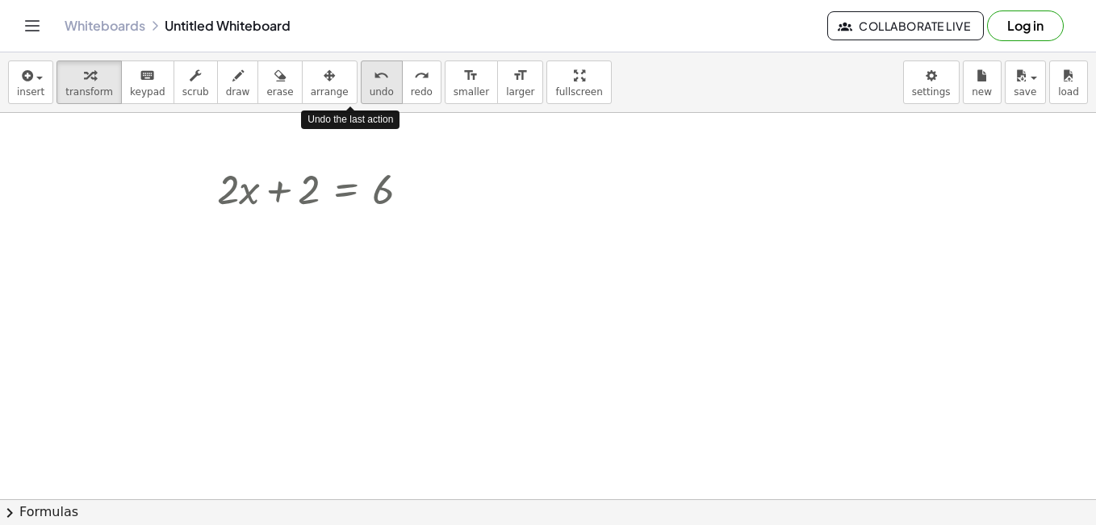
click at [370, 86] on span "undo" at bounding box center [382, 91] width 24 height 11
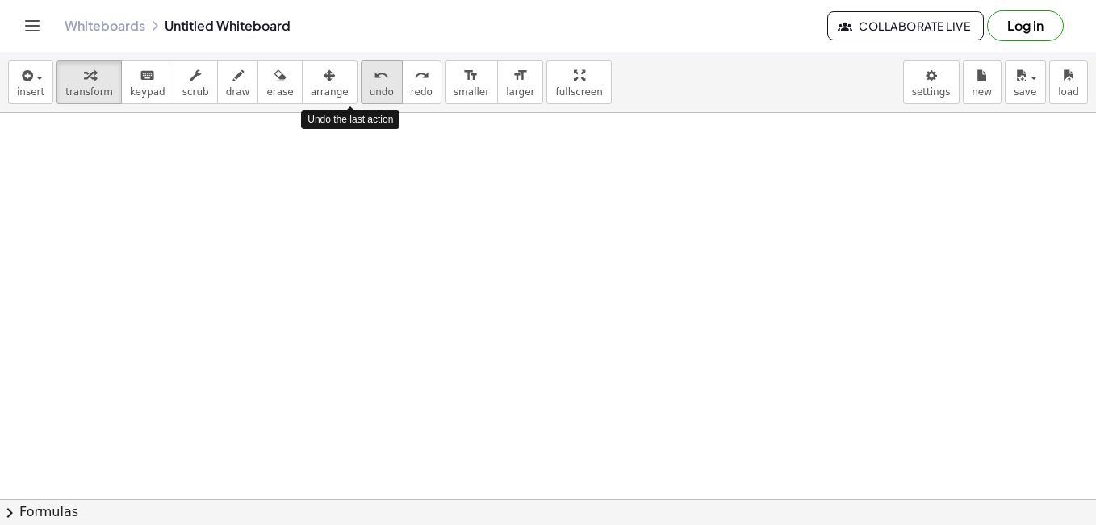
click at [370, 86] on span "undo" at bounding box center [382, 91] width 24 height 11
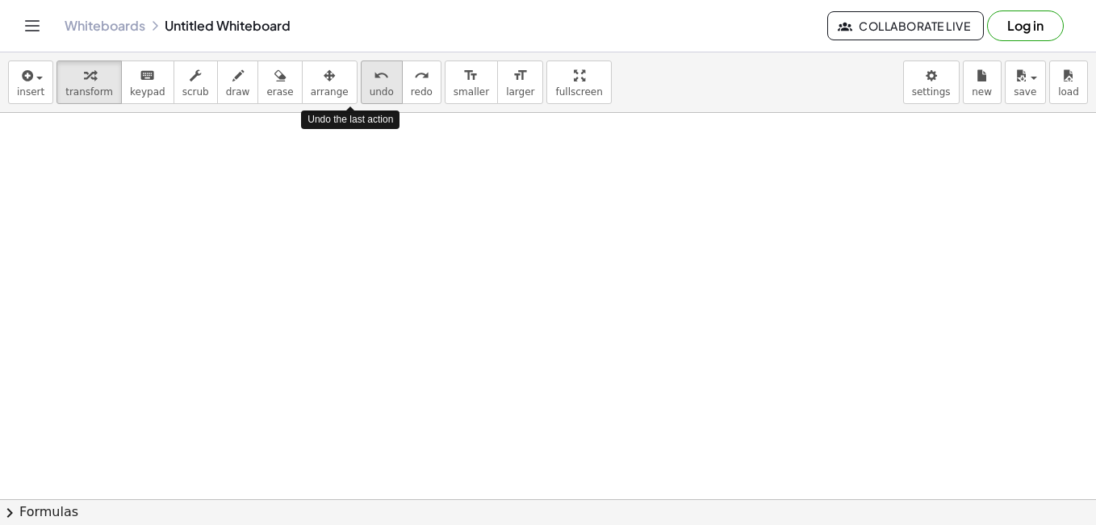
click at [370, 86] on span "undo" at bounding box center [382, 91] width 24 height 11
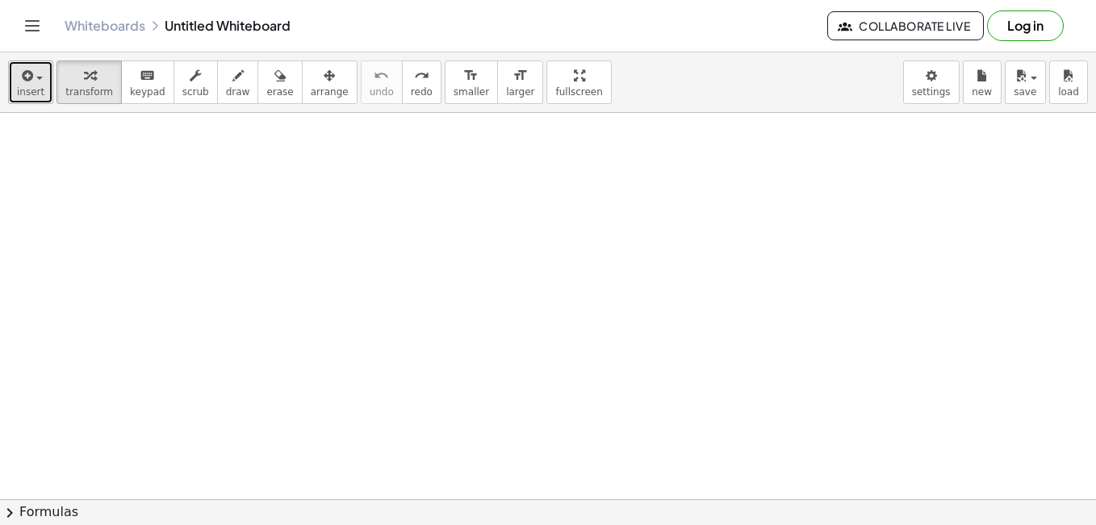
click at [42, 82] on button "insert" at bounding box center [30, 83] width 45 height 44
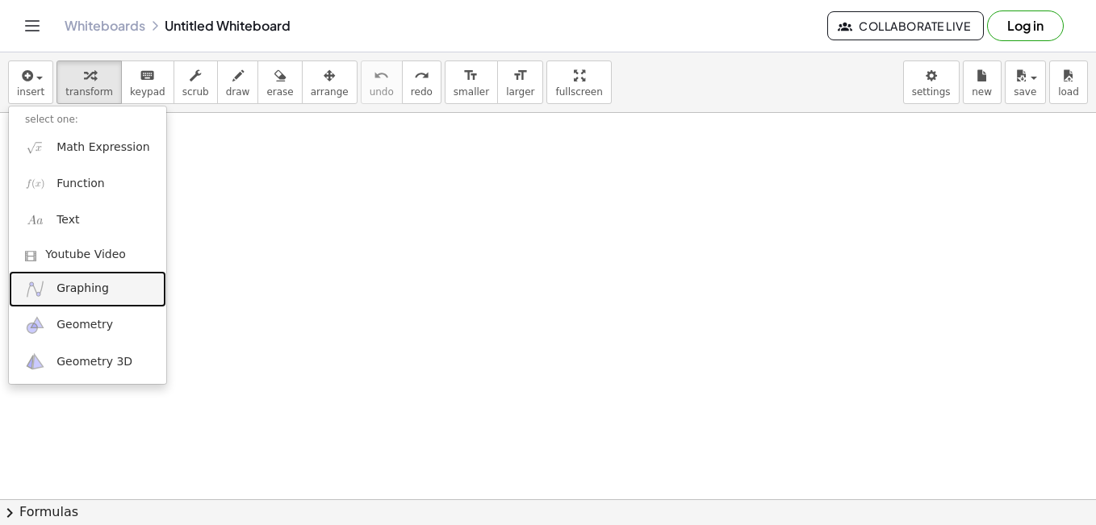
click at [68, 290] on span "Graphing" at bounding box center [82, 289] width 52 height 16
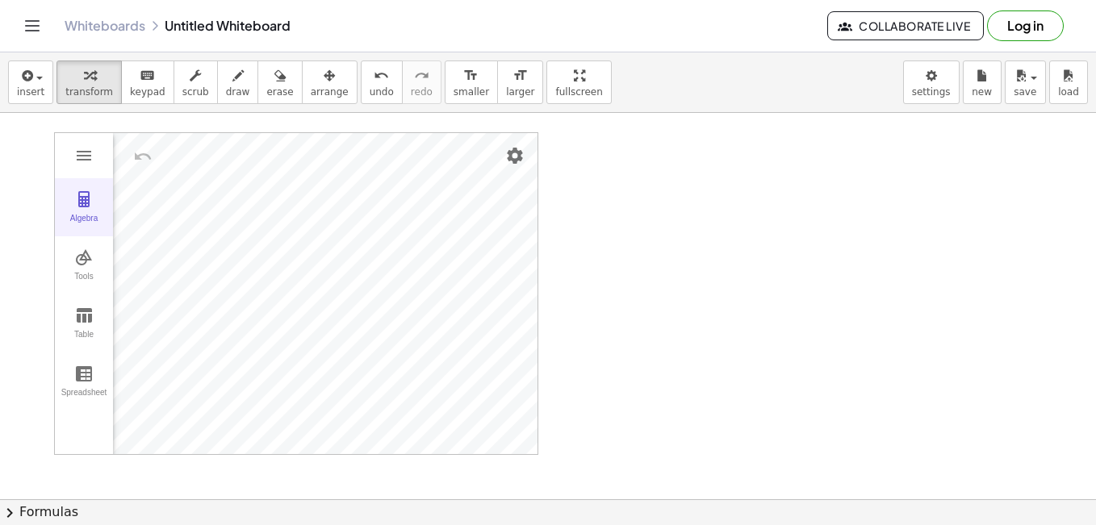
click at [82, 210] on button "Algebra" at bounding box center [84, 207] width 58 height 58
click at [83, 320] on img "Graphing Calculator" at bounding box center [83, 315] width 19 height 19
click at [128, 161] on img "Graphing Calculator" at bounding box center [126, 155] width 19 height 19
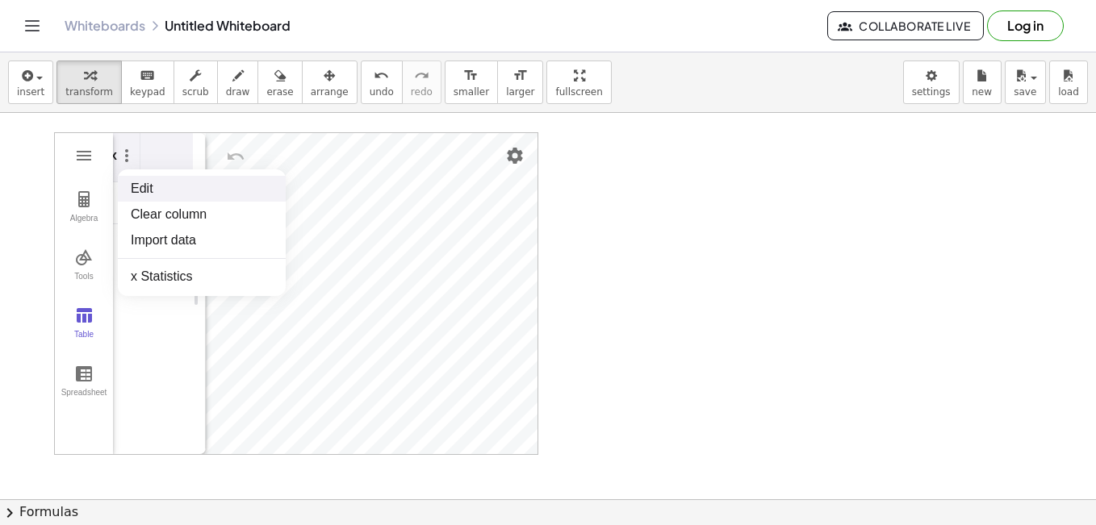
click at [149, 184] on li "Edit" at bounding box center [202, 189] width 168 height 26
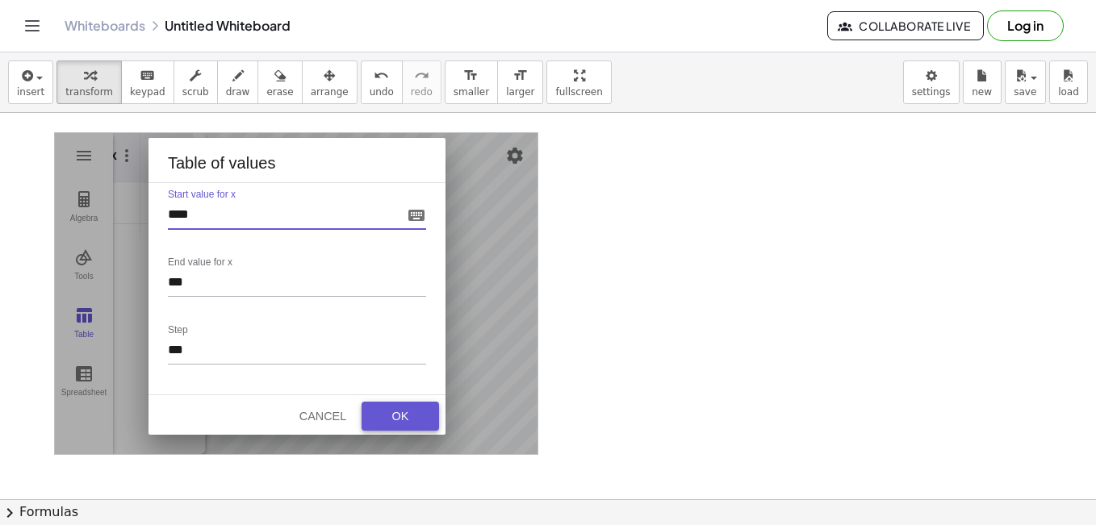
click at [399, 426] on button "OK" at bounding box center [400, 416] width 77 height 29
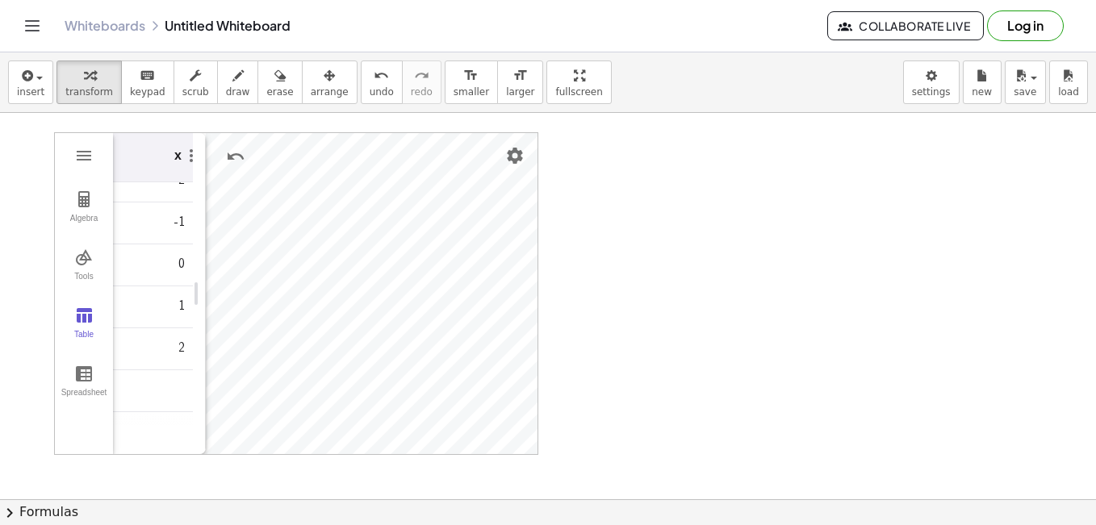
scroll to position [30, 0]
click at [74, 191] on img "Graphing Calculator" at bounding box center [83, 199] width 19 height 19
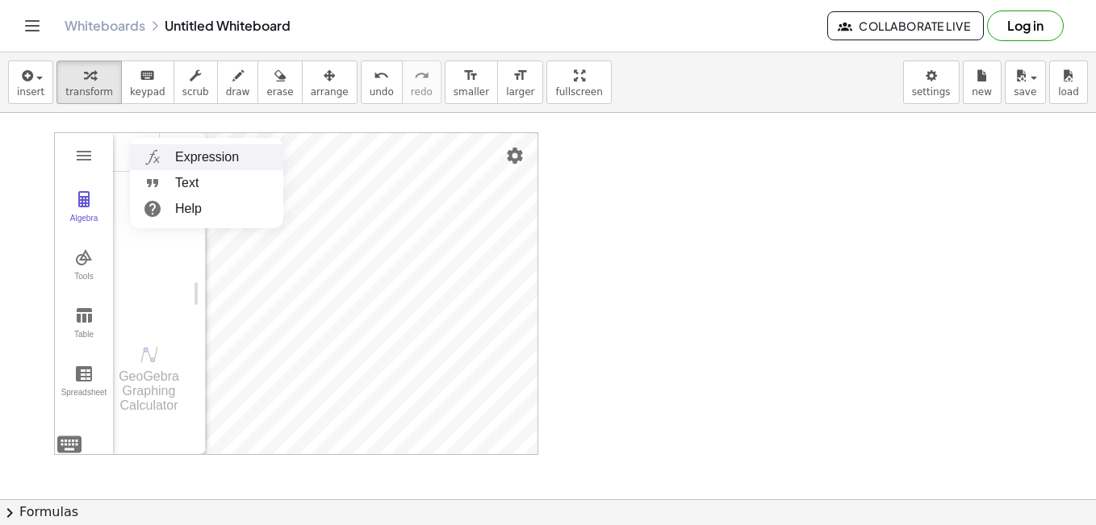
click at [203, 154] on li "Expression" at bounding box center [206, 157] width 153 height 26
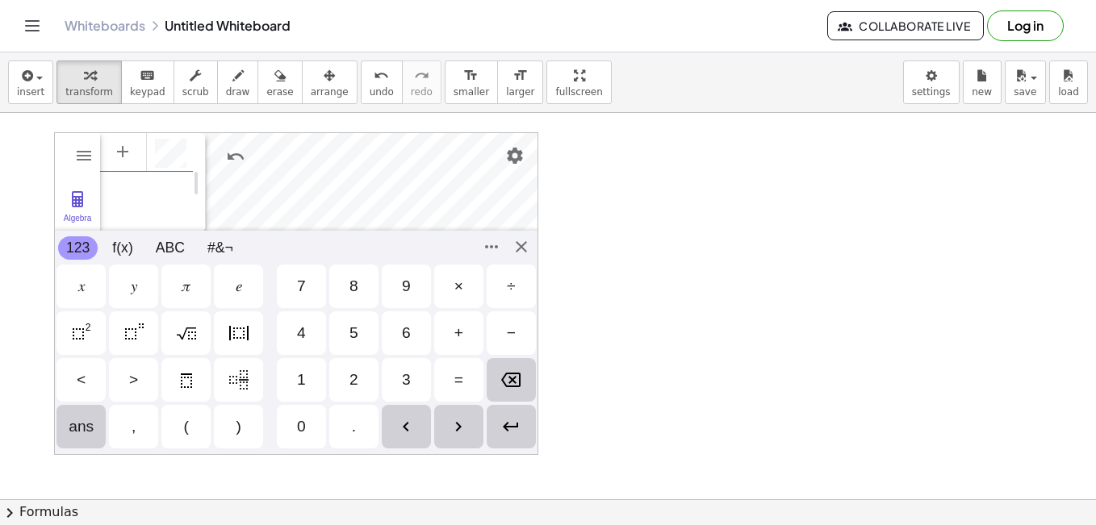
scroll to position [9, 0]
click at [130, 307] on div "𝑦" at bounding box center [133, 287] width 49 height 44
click at [461, 374] on div "=" at bounding box center [458, 379] width 9 height 19
click at [352, 378] on div "2" at bounding box center [353, 379] width 9 height 19
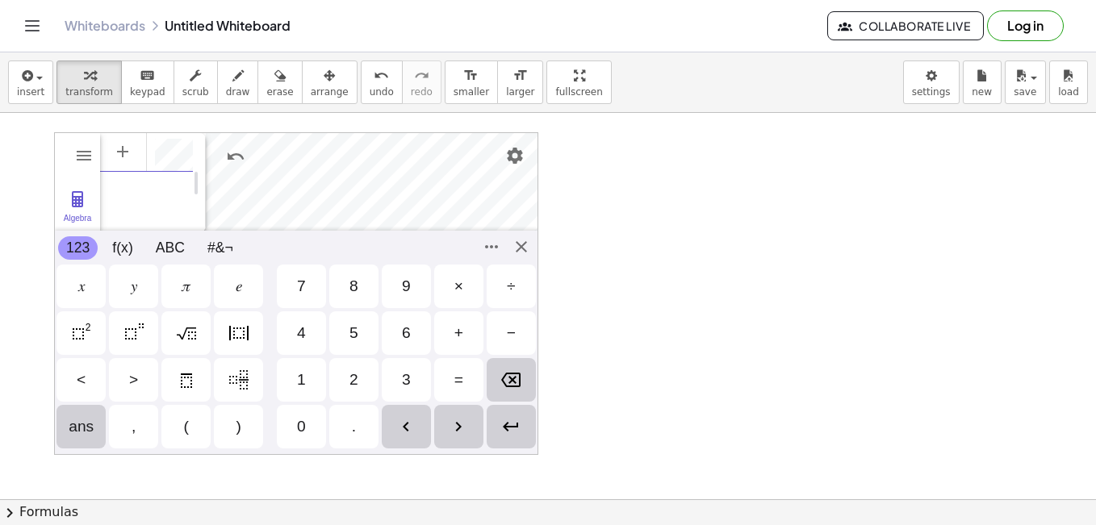
scroll to position [0, 25]
click at [84, 295] on div "𝑥" at bounding box center [81, 286] width 6 height 19
click at [512, 324] on div "−" at bounding box center [511, 333] width 9 height 19
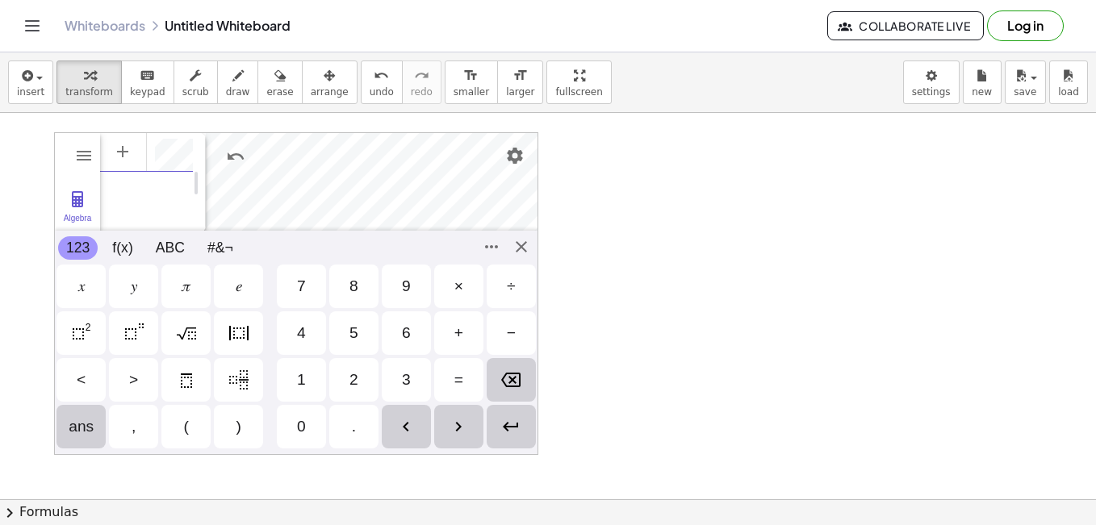
click at [402, 330] on div "6" at bounding box center [406, 333] width 9 height 19
click at [511, 424] on img "Enter" at bounding box center [510, 426] width 19 height 19
click at [525, 249] on div "Algebra Tools Table Spreadsheet GeoGebra Graphing Calculator Basic Tools Move P…" at bounding box center [296, 293] width 484 height 323
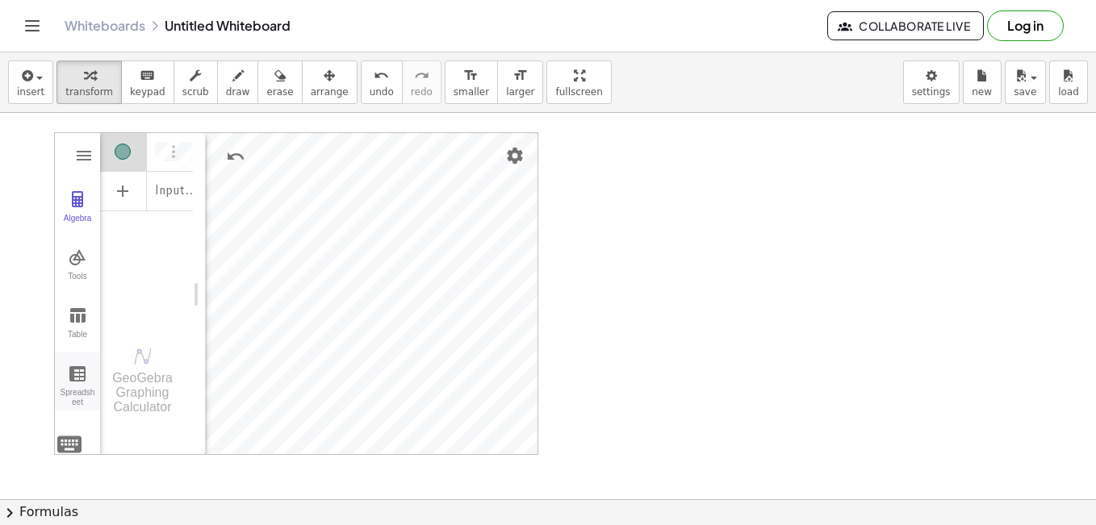
click at [77, 382] on img "Graphing Calculator" at bounding box center [77, 373] width 19 height 19
click at [73, 329] on button "Table" at bounding box center [77, 324] width 45 height 58
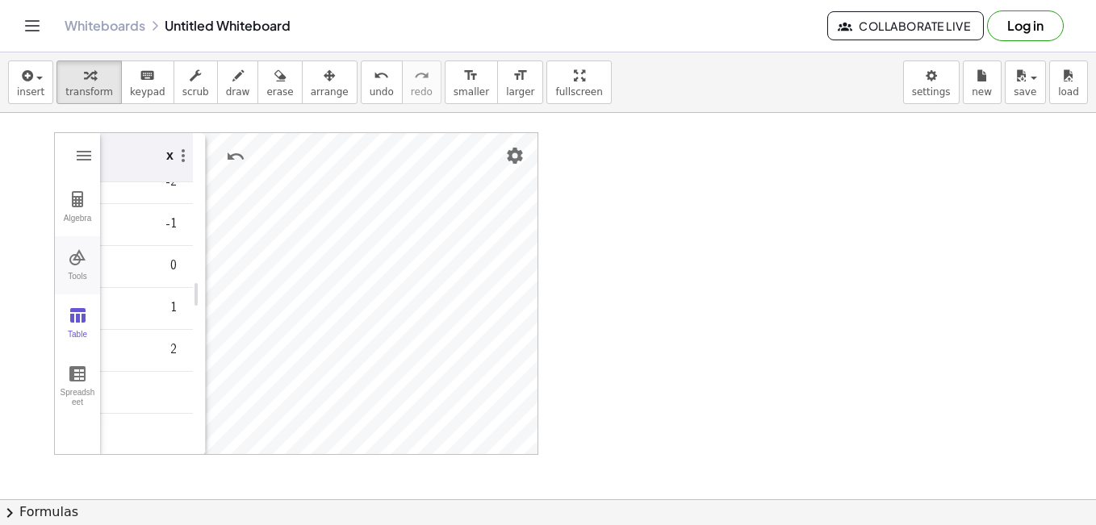
click at [74, 270] on button "Tools" at bounding box center [77, 265] width 45 height 58
click at [144, 382] on img "Intersect. Select intersection or two objects successively" at bounding box center [145, 370] width 65 height 26
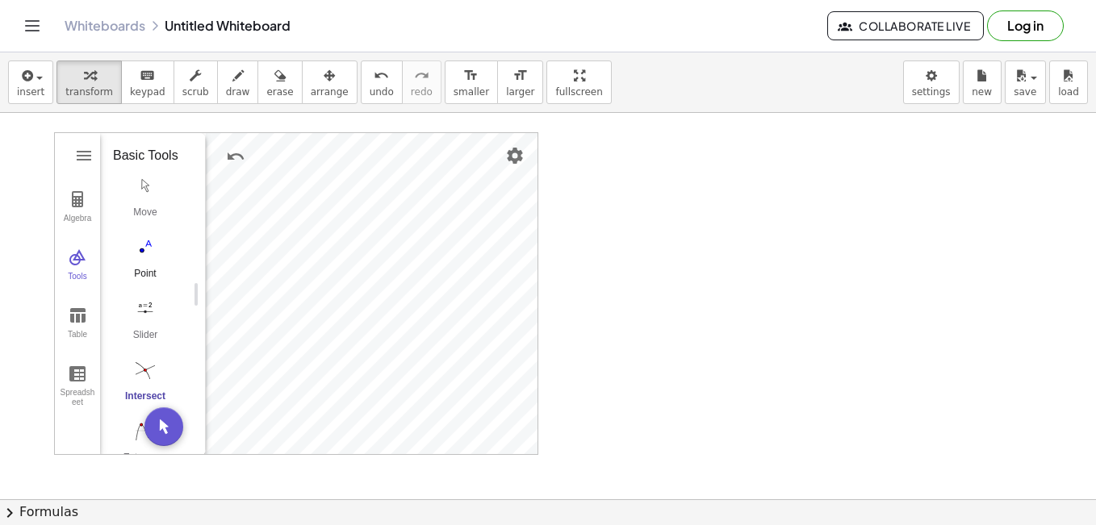
click at [132, 260] on img "Point. Select position or line, function, or curve" at bounding box center [145, 247] width 65 height 26
click at [147, 344] on button "Slider" at bounding box center [145, 324] width 65 height 58
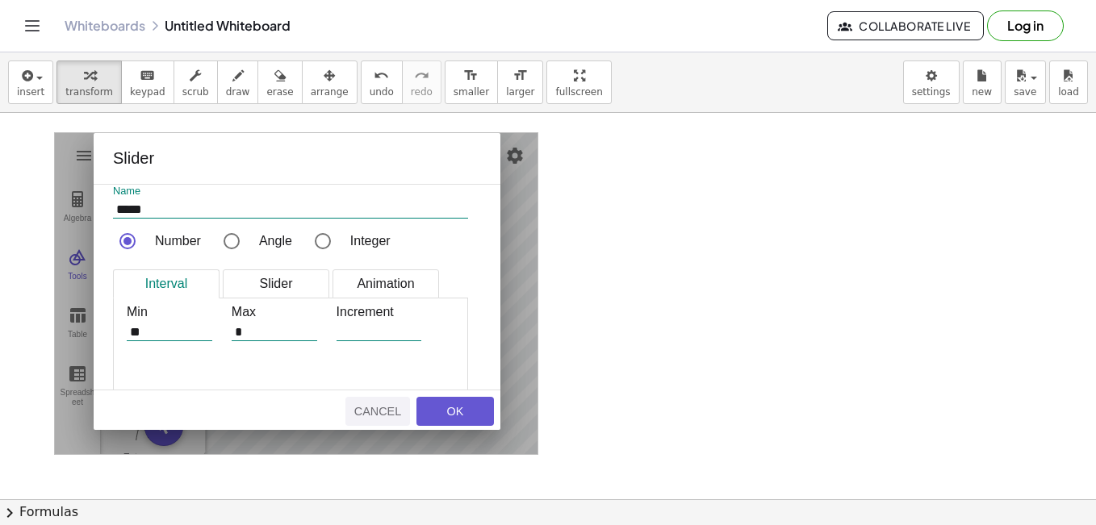
click at [402, 408] on div "Cancel" at bounding box center [378, 411] width 52 height 13
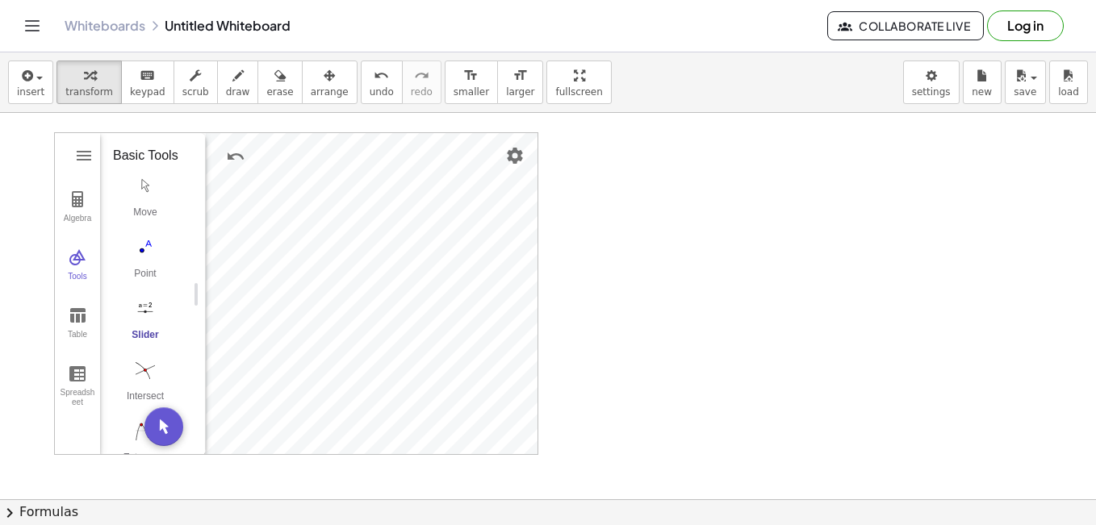
click at [754, 234] on div at bounding box center [548, 334] width 1096 height 773
